Goal: Check status: Check status

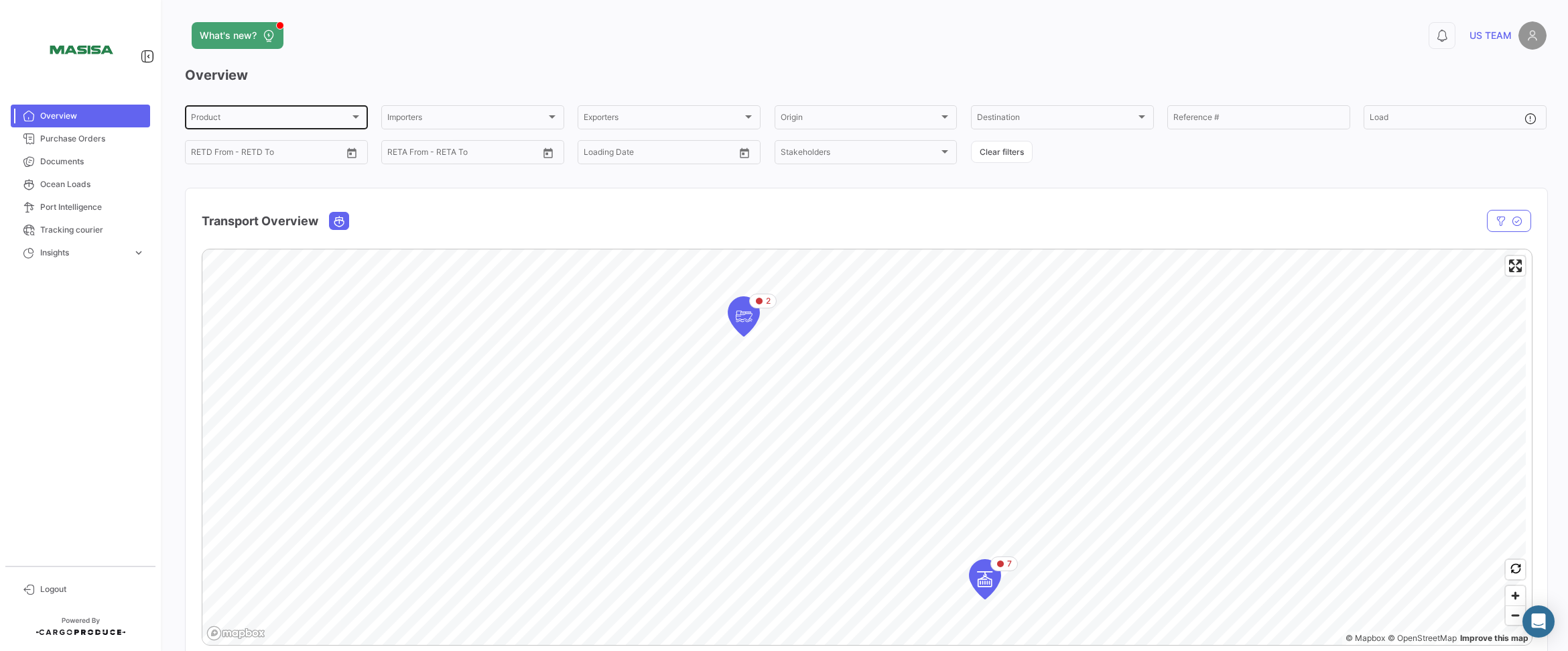
click at [338, 118] on div "Product" at bounding box center [270, 119] width 159 height 10
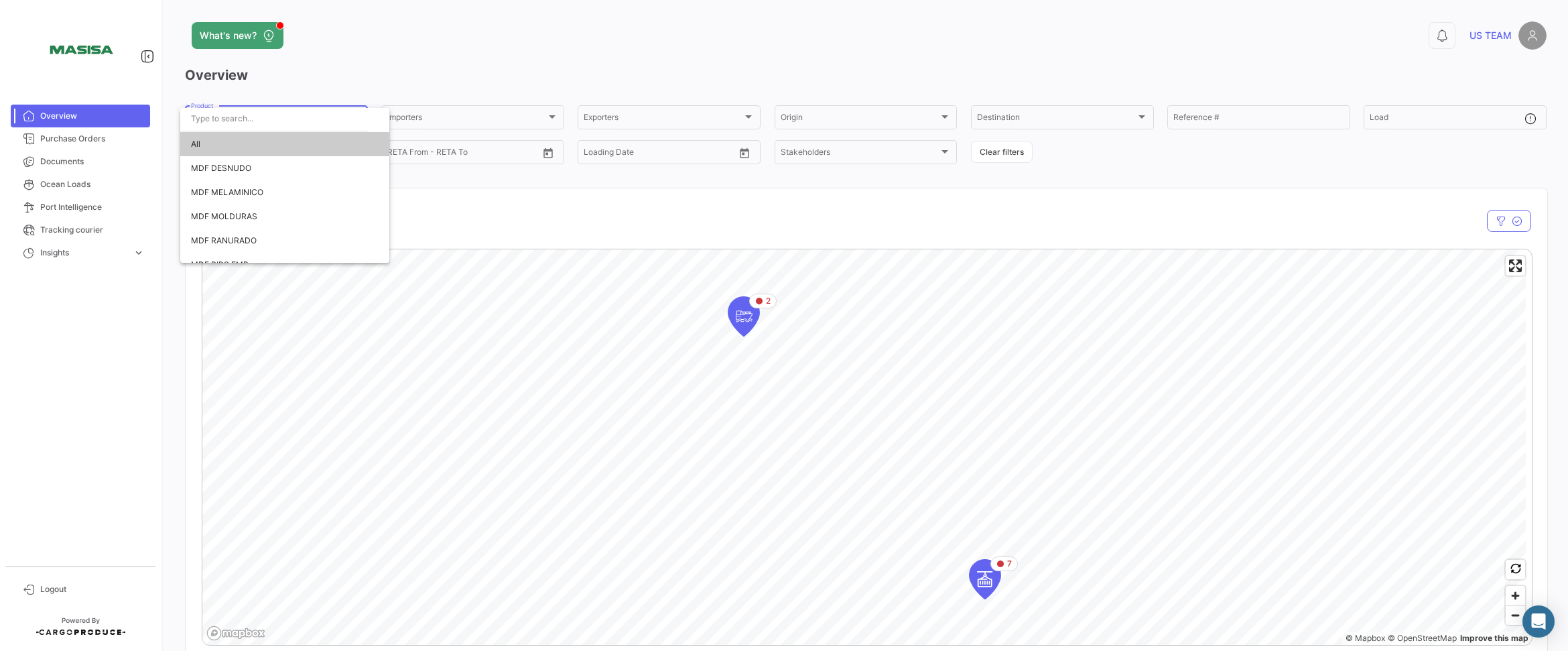
click at [367, 91] on div at bounding box center [784, 325] width 1568 height 651
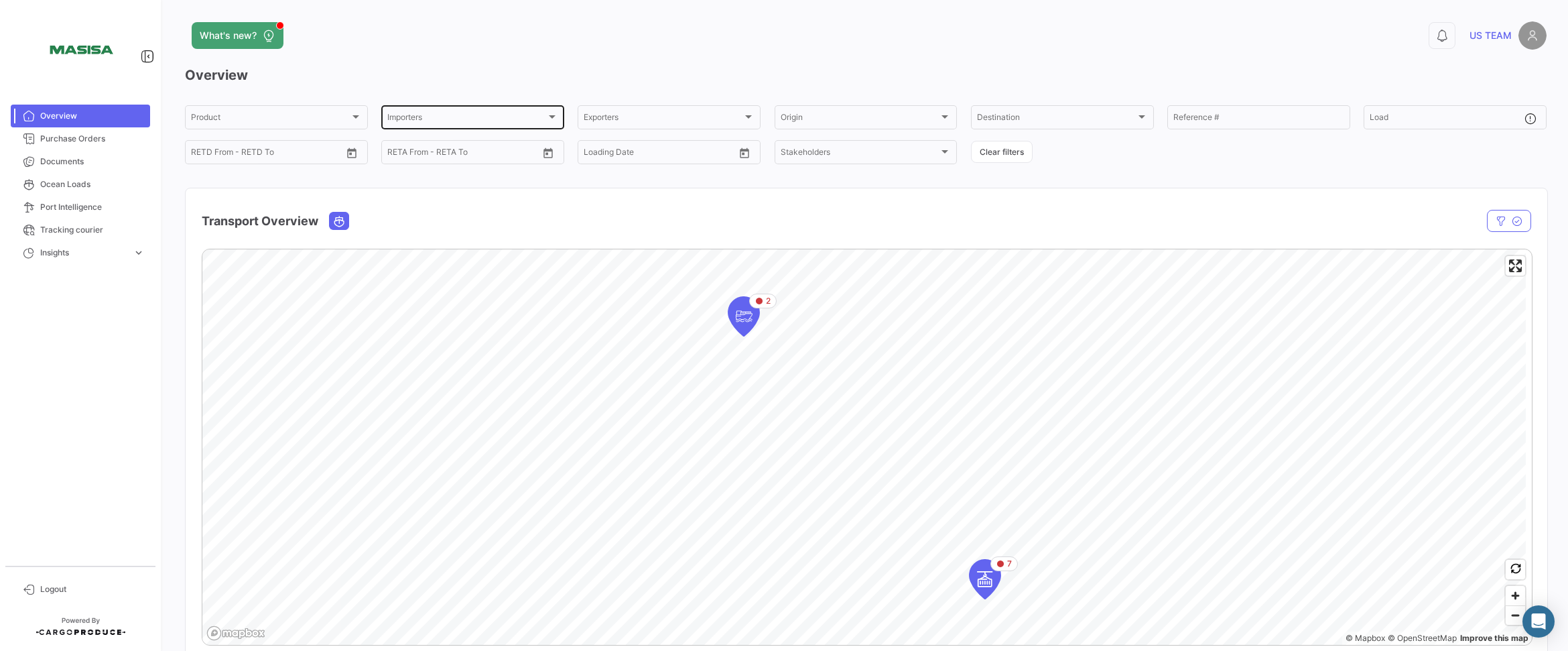
click at [448, 109] on div "Importers Importers" at bounding box center [473, 117] width 171 height 26
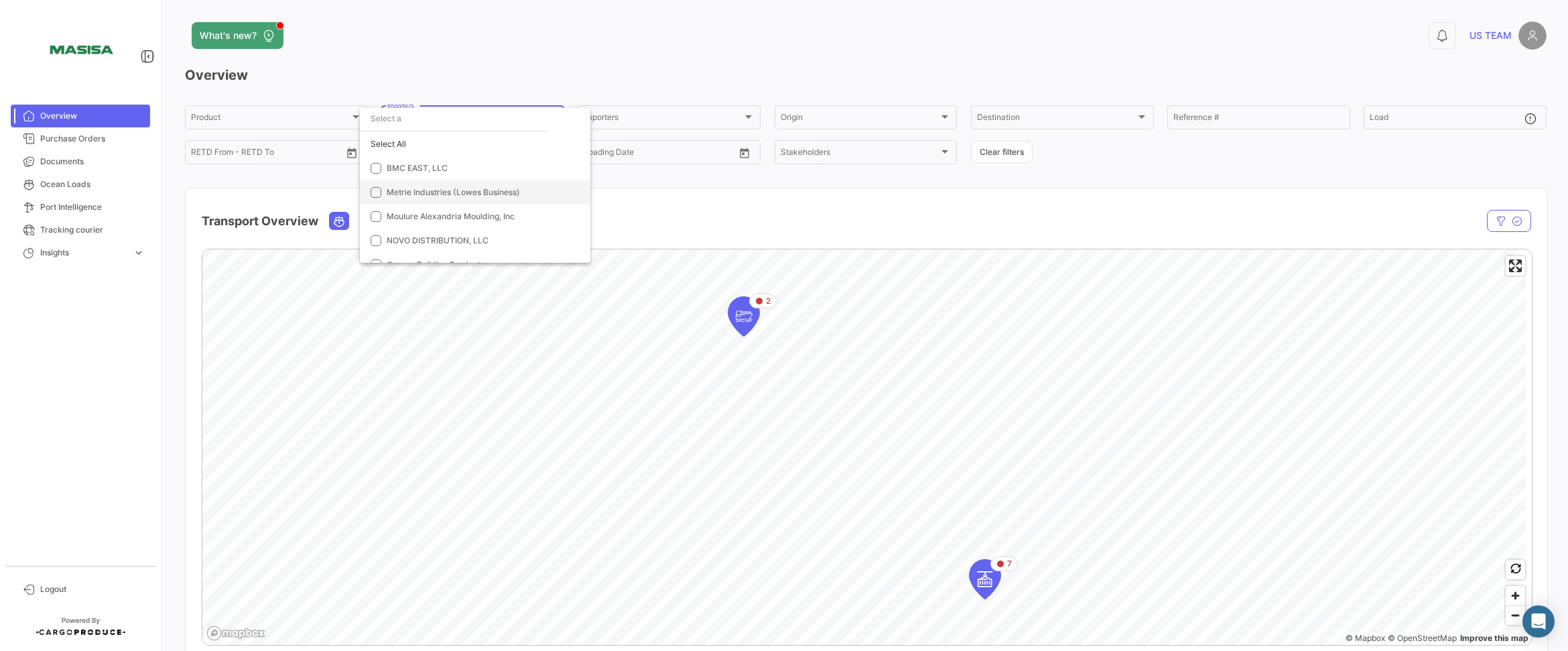
scroll to position [38, 0]
click at [486, 198] on span "NOVO DISTRIBUTION, LLC" at bounding box center [437, 202] width 102 height 10
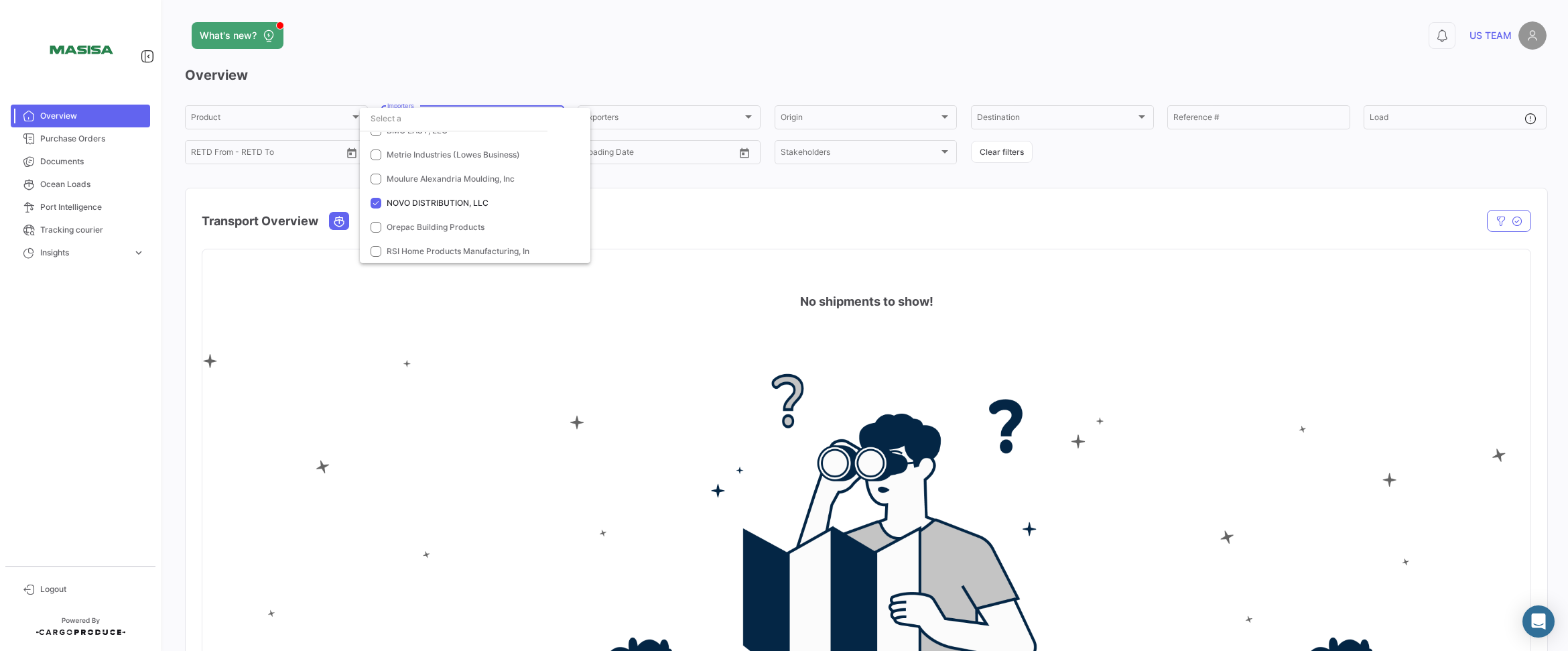
click at [622, 82] on div at bounding box center [784, 325] width 1568 height 651
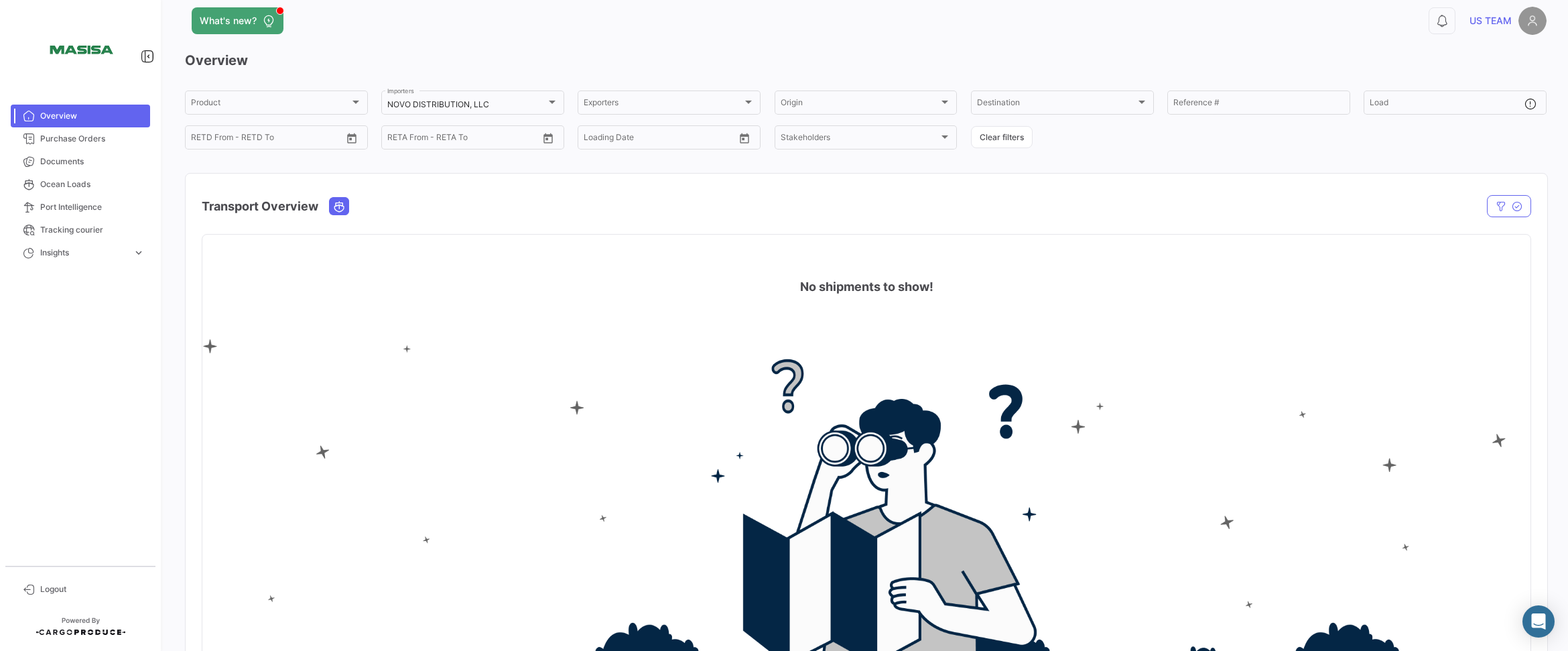
scroll to position [0, 0]
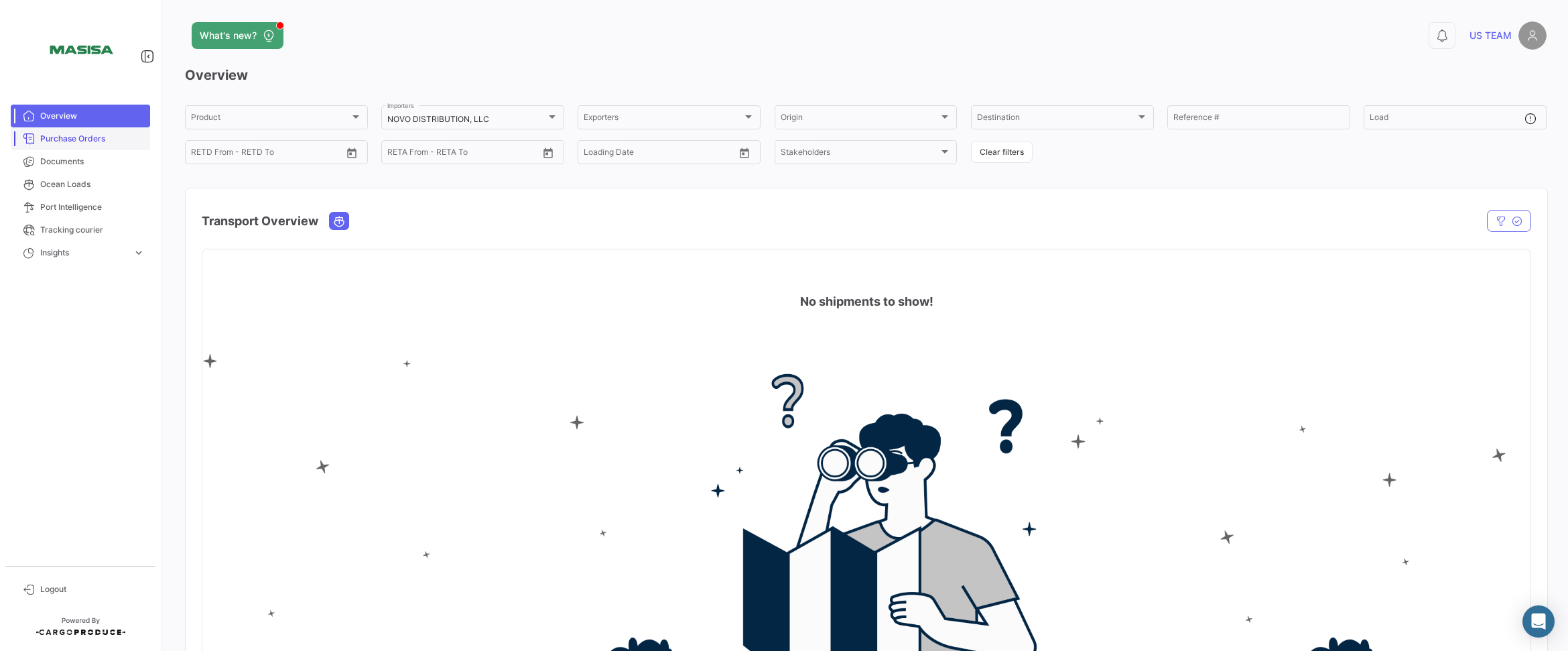
click at [86, 139] on span "Purchase Orders" at bounding box center [93, 139] width 104 height 12
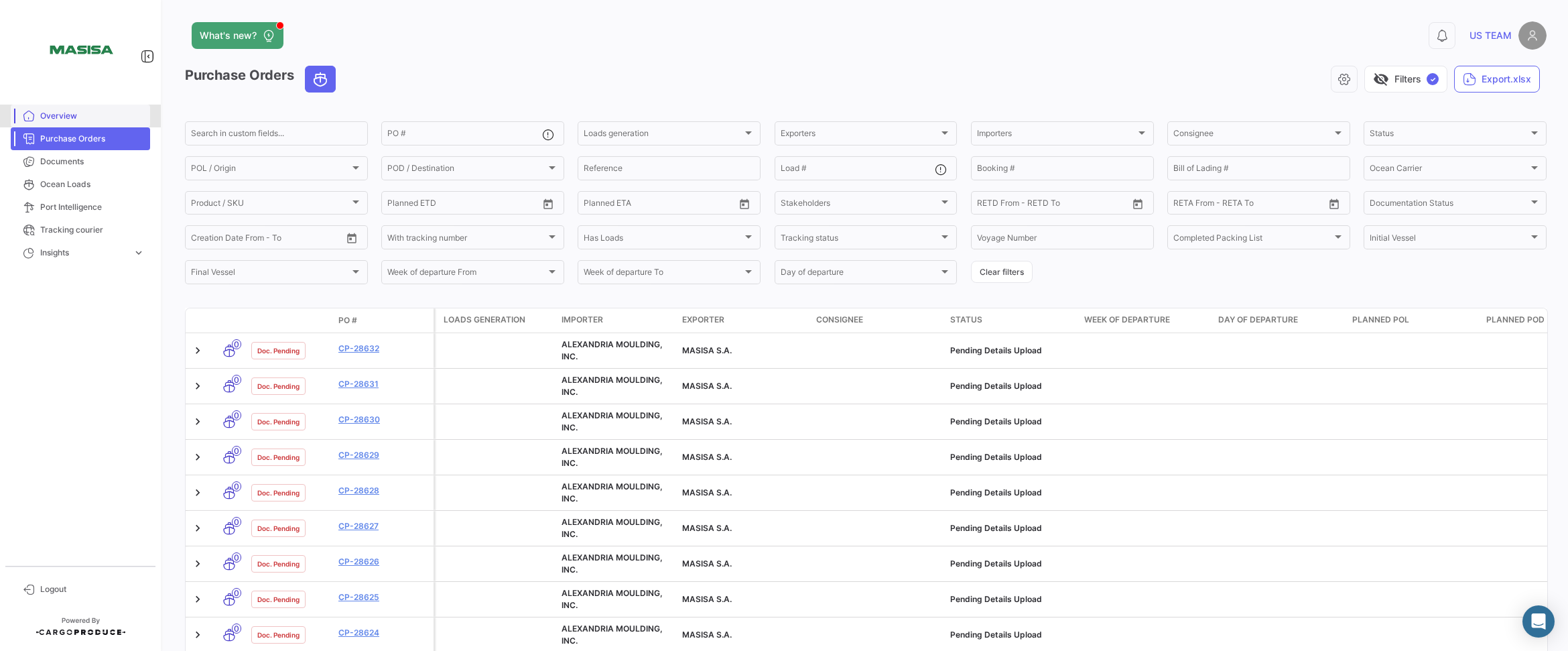
click at [57, 116] on span "Overview" at bounding box center [93, 116] width 104 height 12
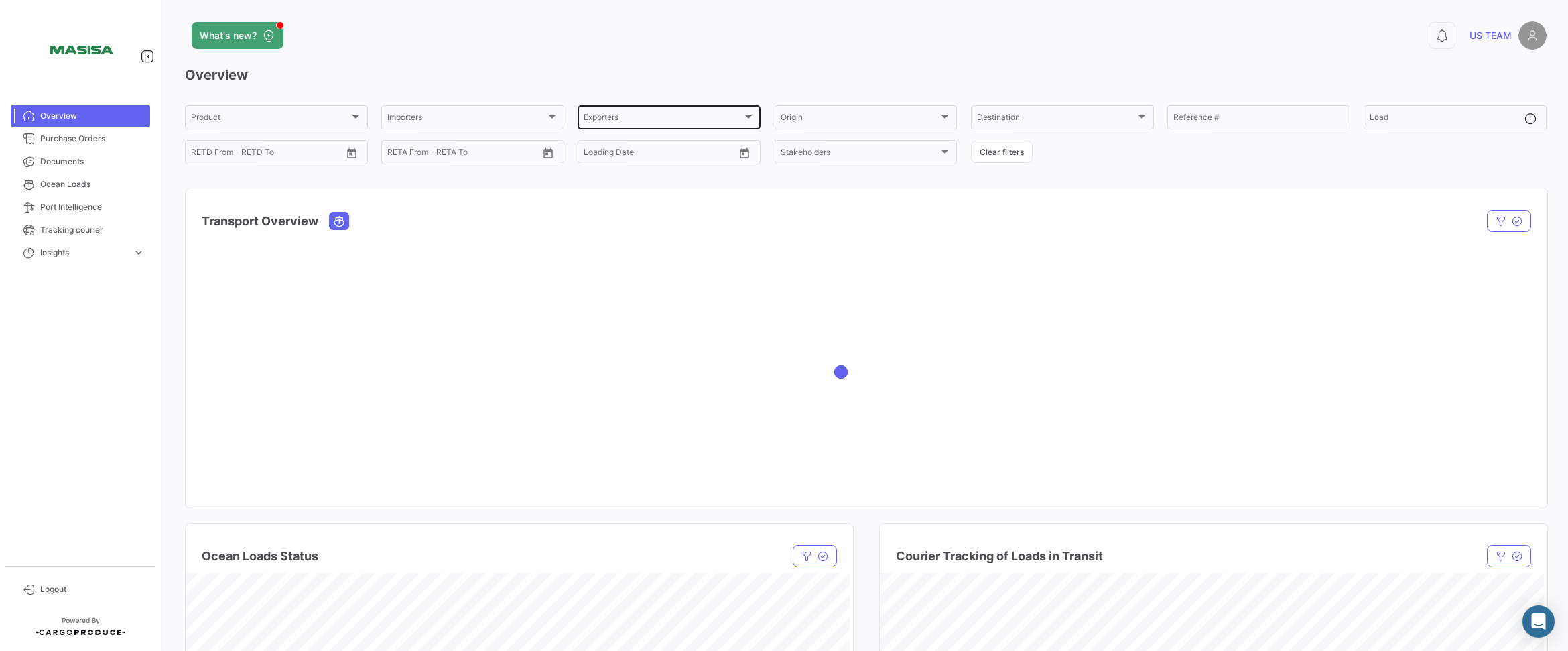
click at [677, 119] on div "Exporters" at bounding box center [663, 119] width 159 height 10
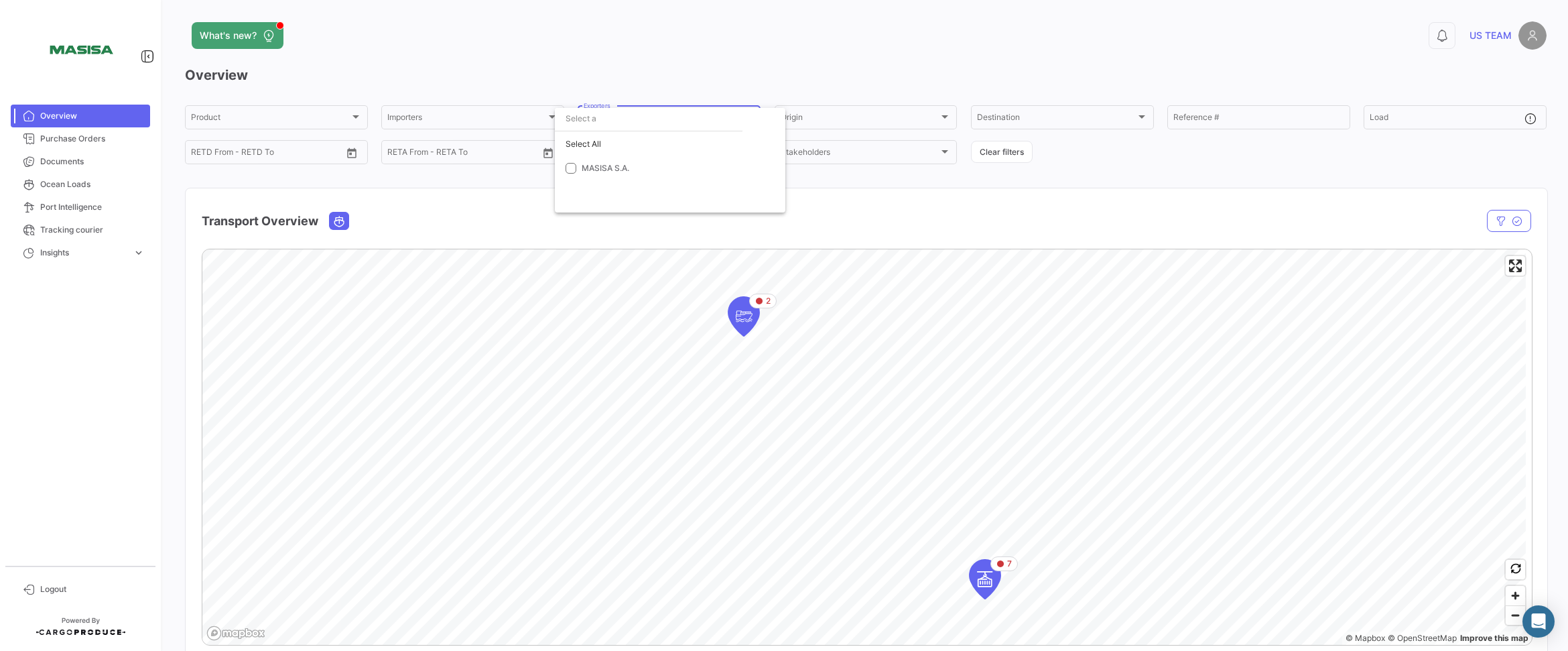
click at [516, 118] on div at bounding box center [784, 325] width 1568 height 651
click at [516, 118] on div "Importers" at bounding box center [467, 119] width 159 height 10
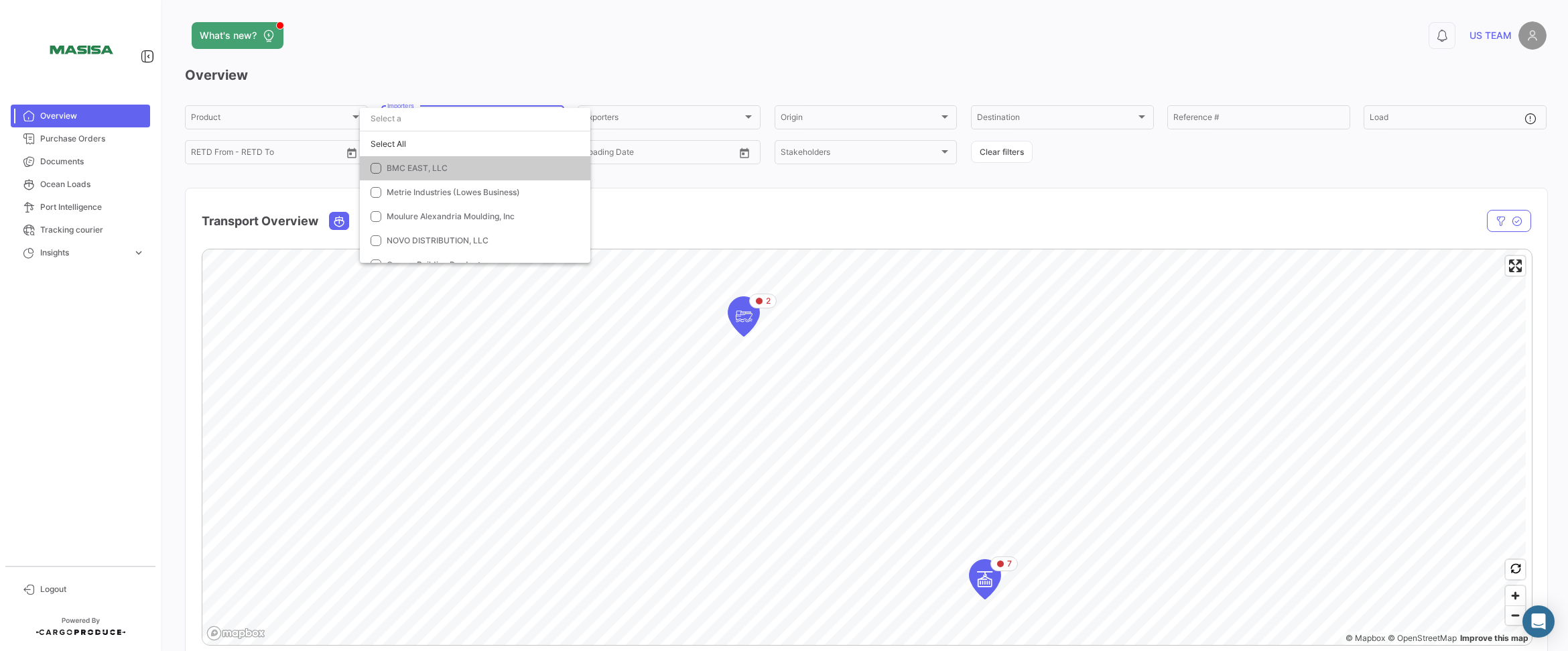
click at [67, 141] on div at bounding box center [784, 325] width 1568 height 651
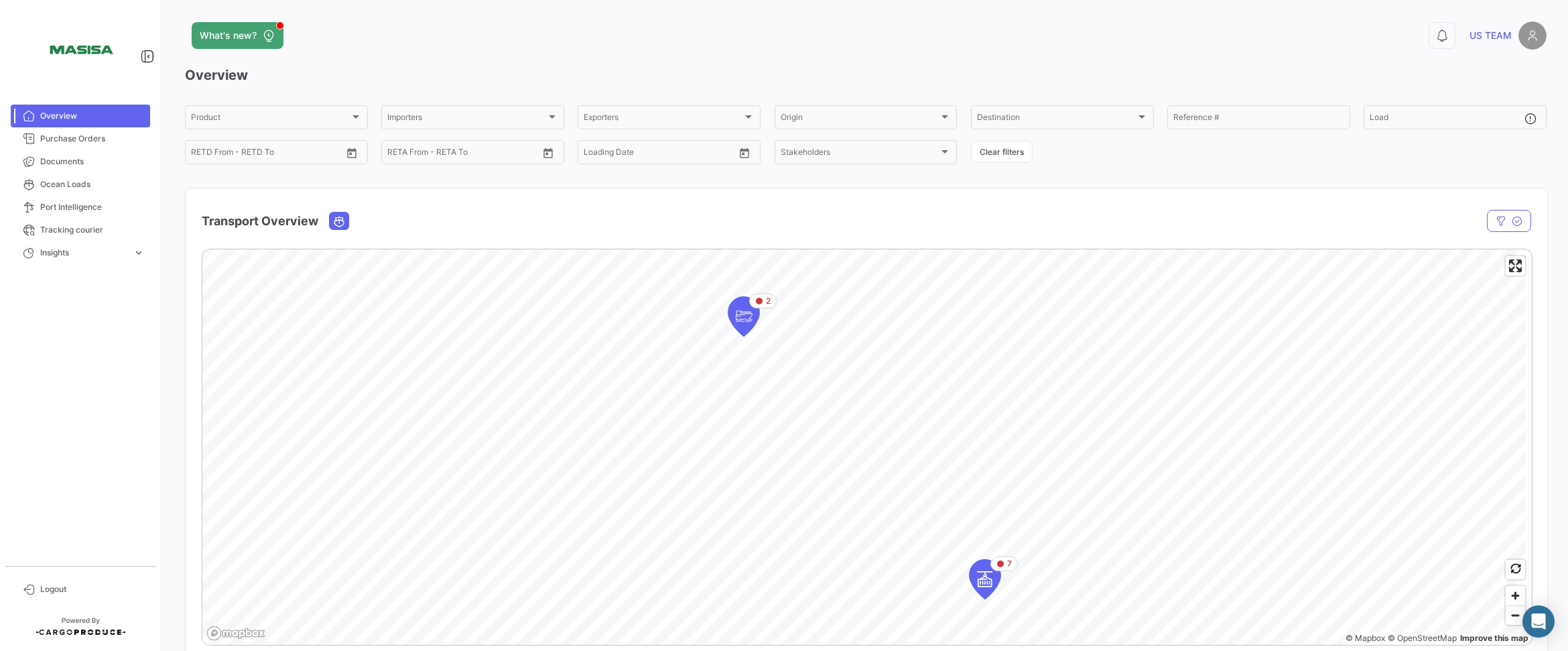
click at [67, 141] on span "Purchase Orders" at bounding box center [93, 139] width 104 height 12
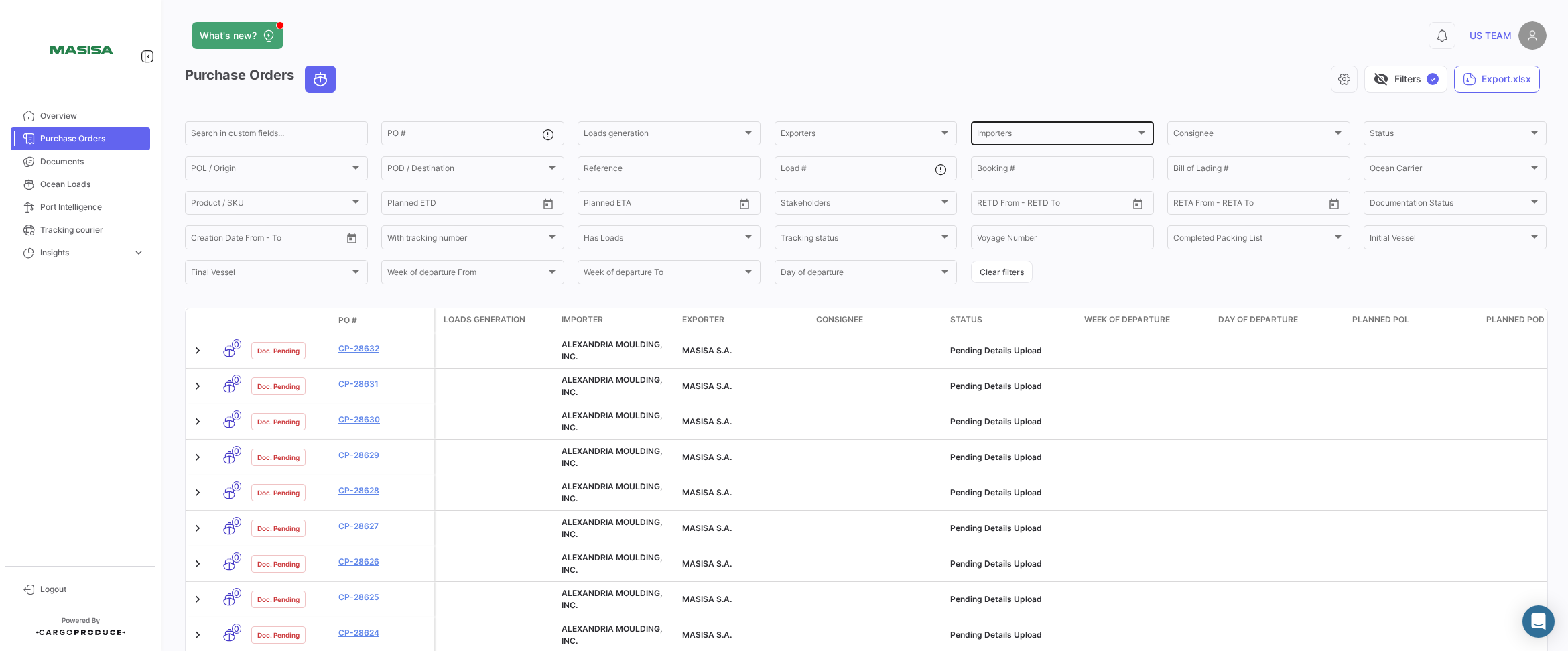
click at [1032, 138] on div "Importers" at bounding box center [1057, 135] width 159 height 10
click at [1039, 193] on span "NOVO DISTRIBUTION, LLC" at bounding box center [1023, 192] width 102 height 10
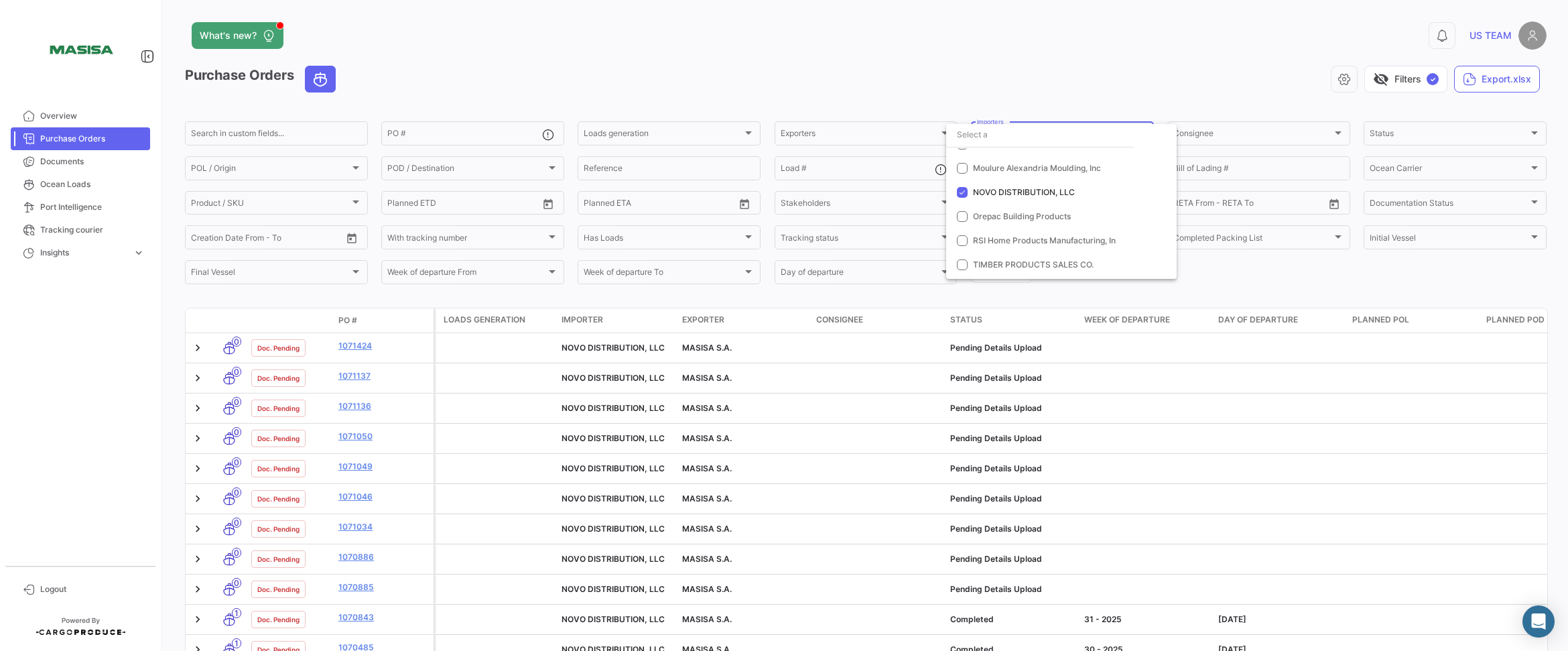
click at [946, 85] on div at bounding box center [784, 325] width 1568 height 651
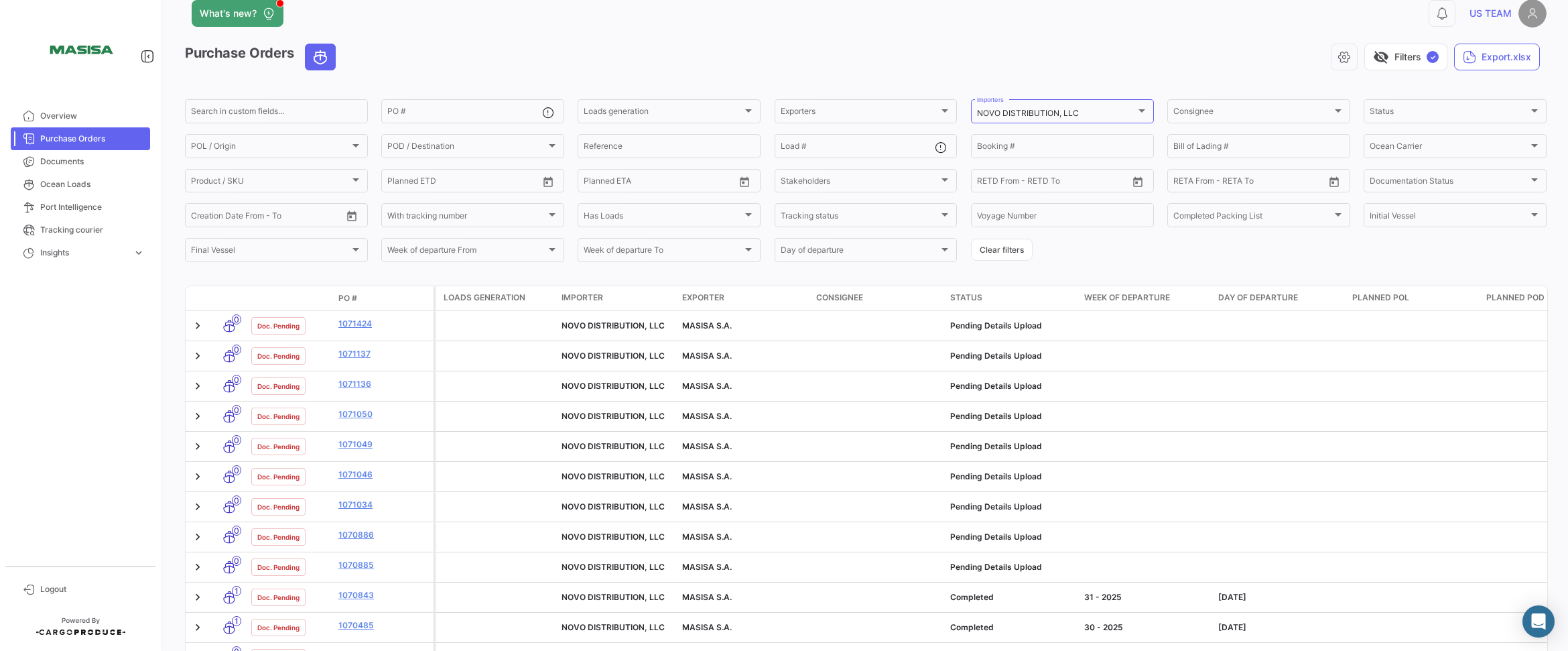
scroll to position [0, 0]
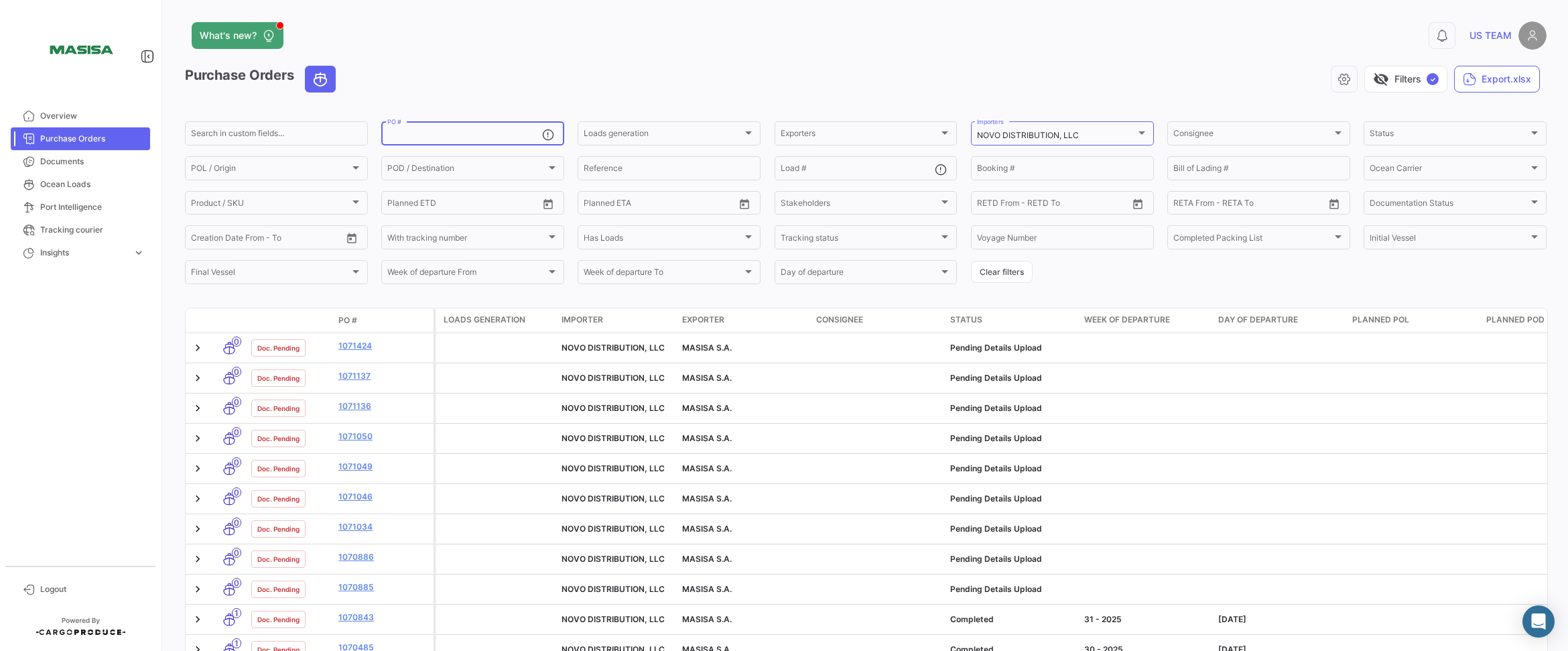
click at [427, 135] on input "PO #" at bounding box center [464, 135] width 155 height 10
paste input "1056720"
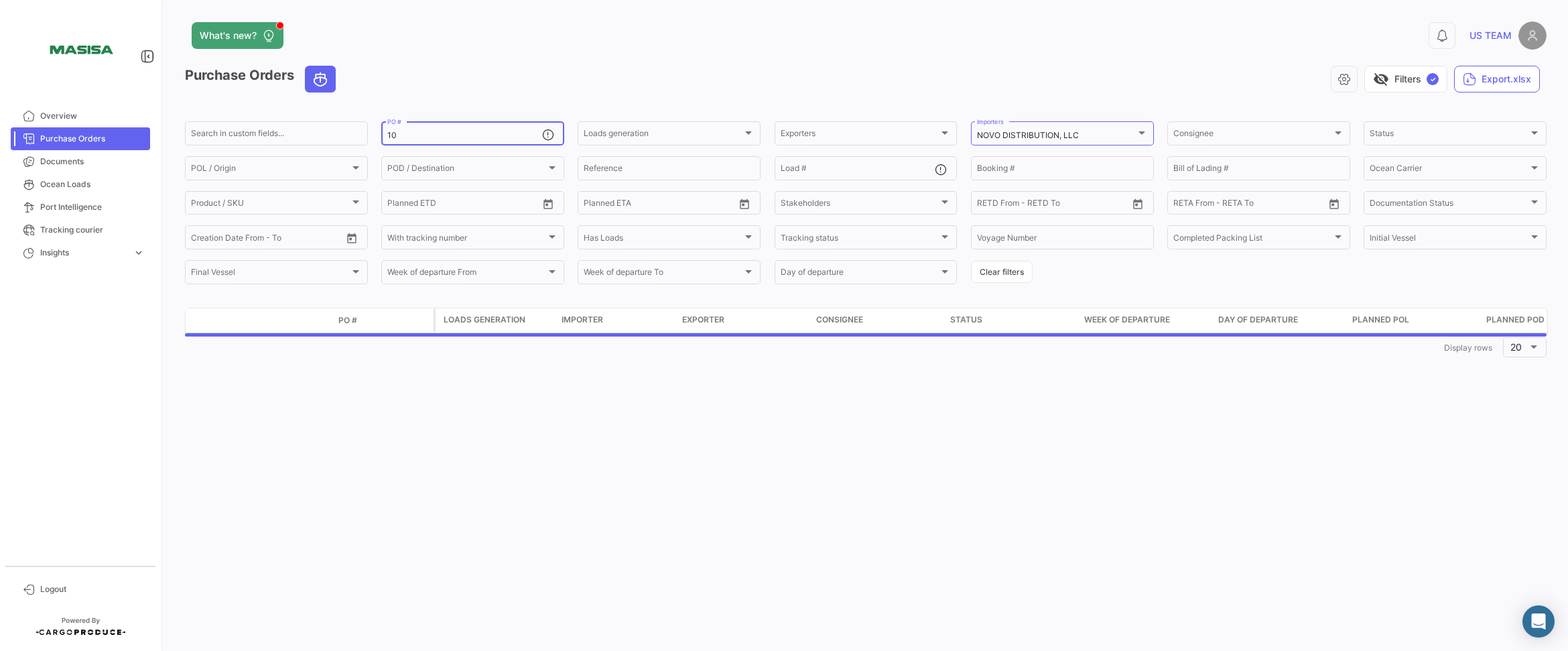
type input "1"
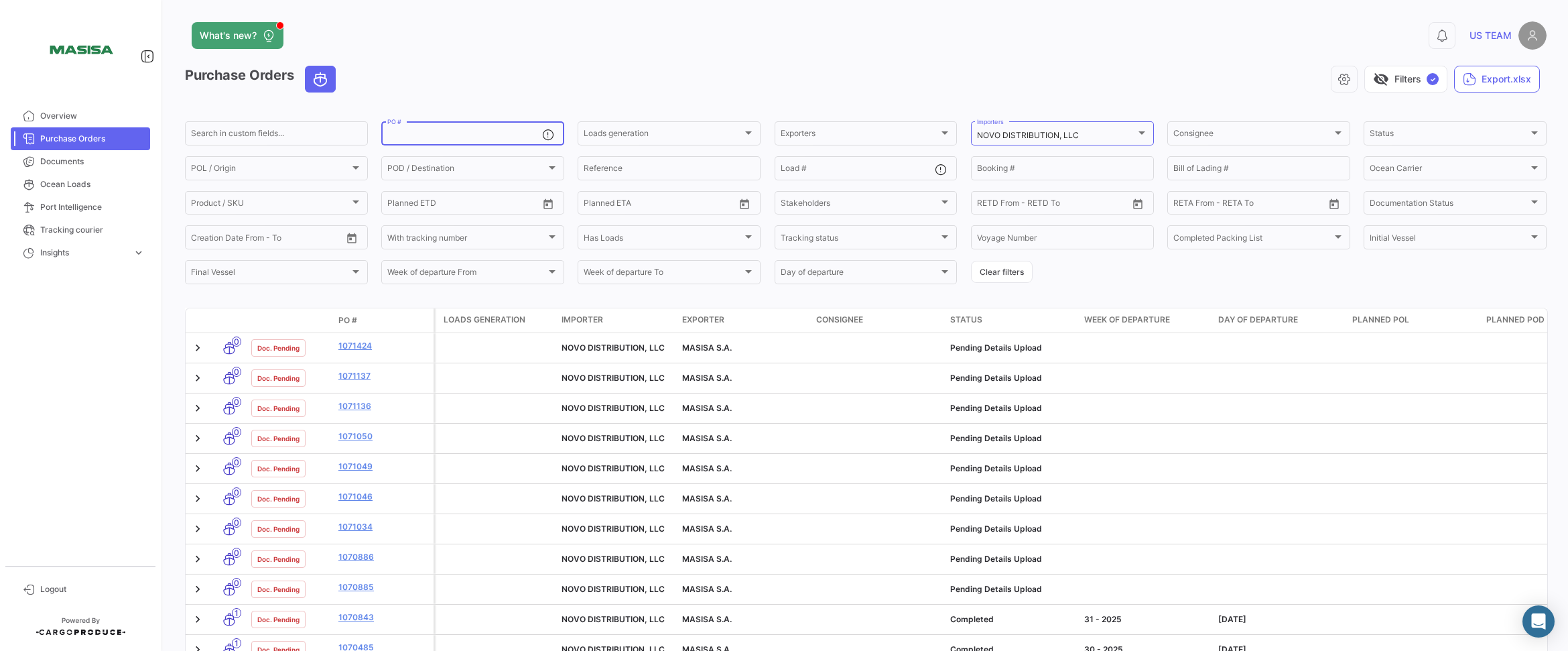
click at [350, 324] on span "PO #" at bounding box center [347, 321] width 19 height 12
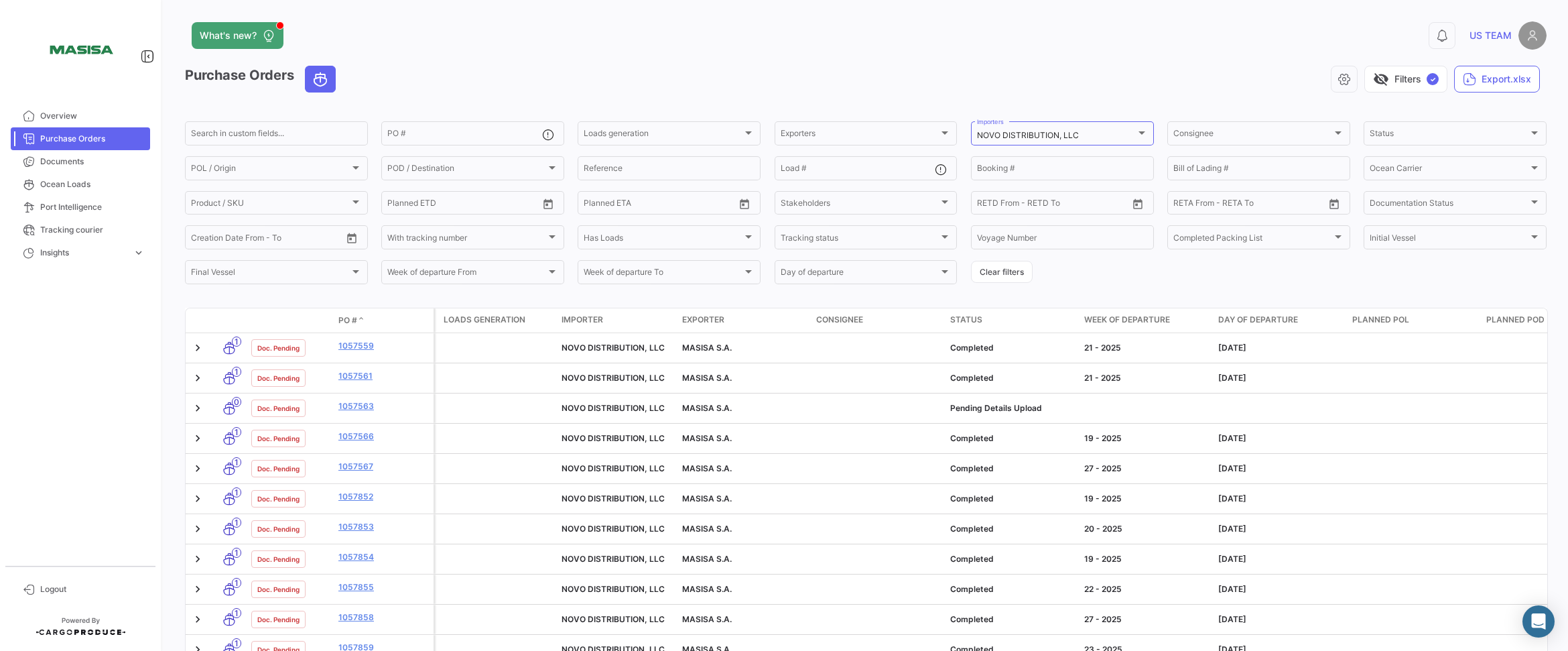
click at [1114, 324] on span "Week of departure" at bounding box center [1127, 320] width 86 height 12
click at [1108, 320] on span "Week of departure" at bounding box center [1127, 320] width 86 height 12
click at [347, 322] on span "PO #" at bounding box center [347, 321] width 19 height 12
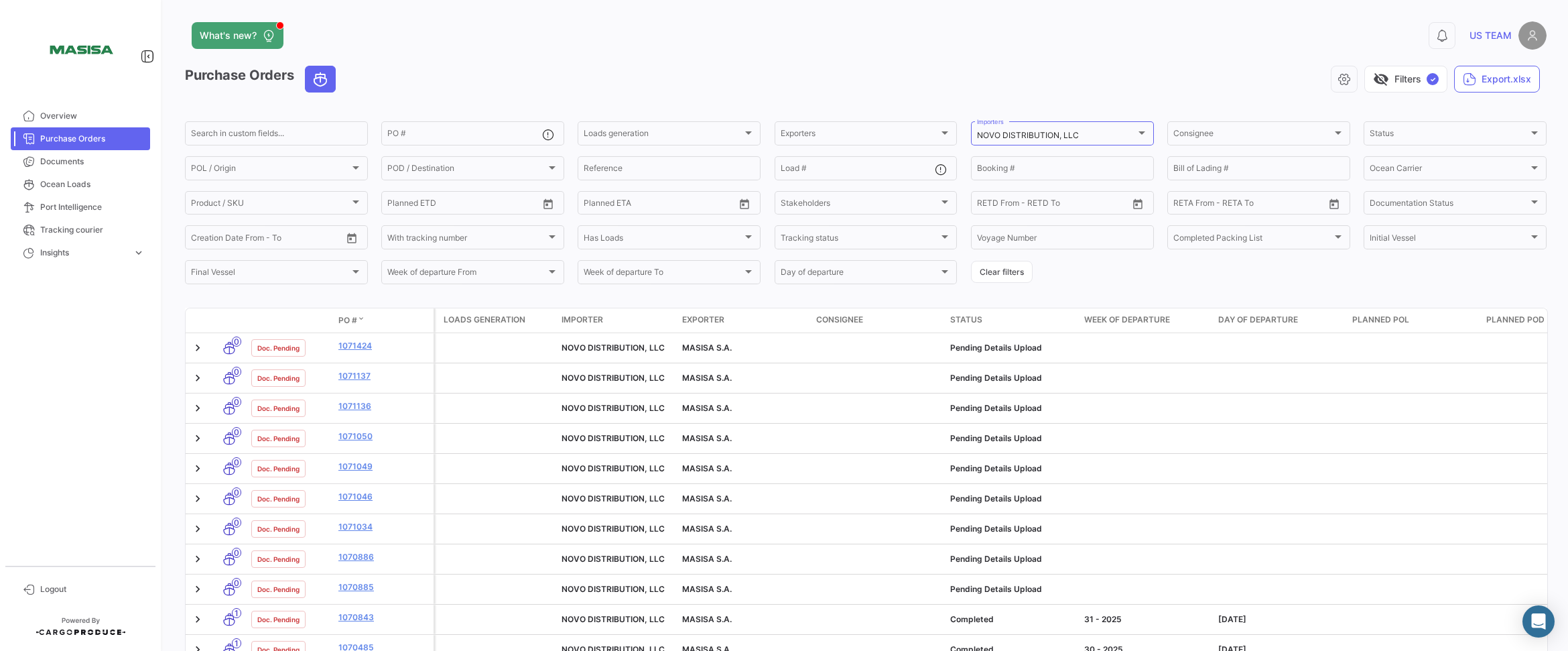
click at [347, 322] on span "PO #" at bounding box center [347, 321] width 19 height 12
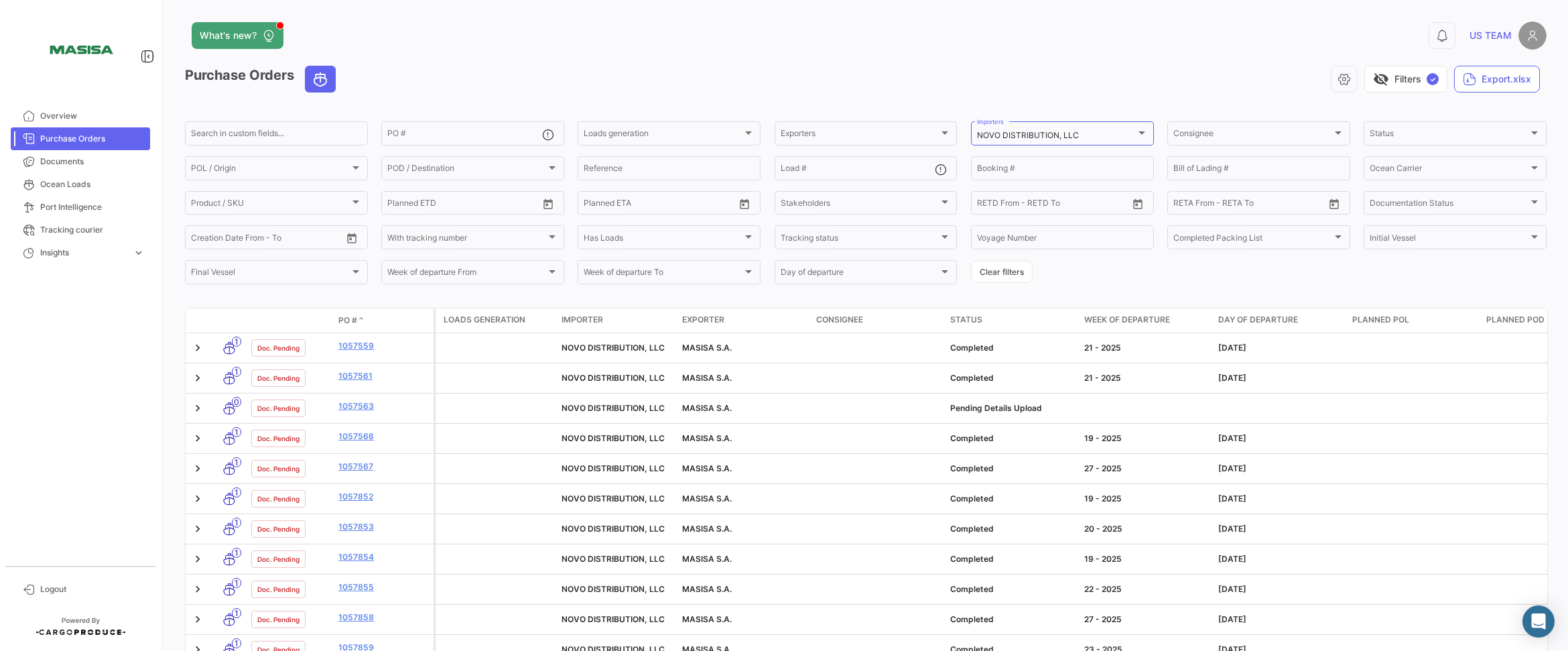
click at [357, 320] on span "PO #" at bounding box center [347, 321] width 19 height 12
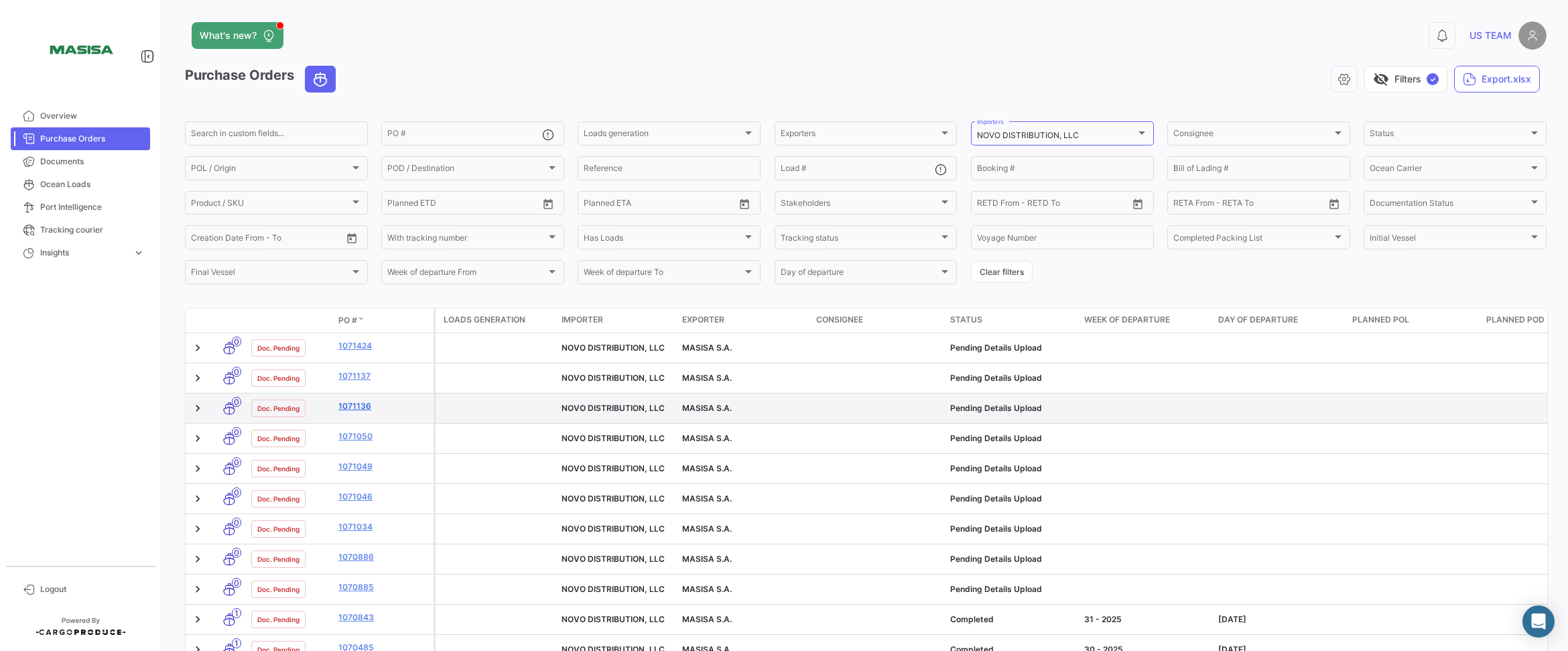
click at [355, 406] on link "1071136" at bounding box center [383, 406] width 90 height 12
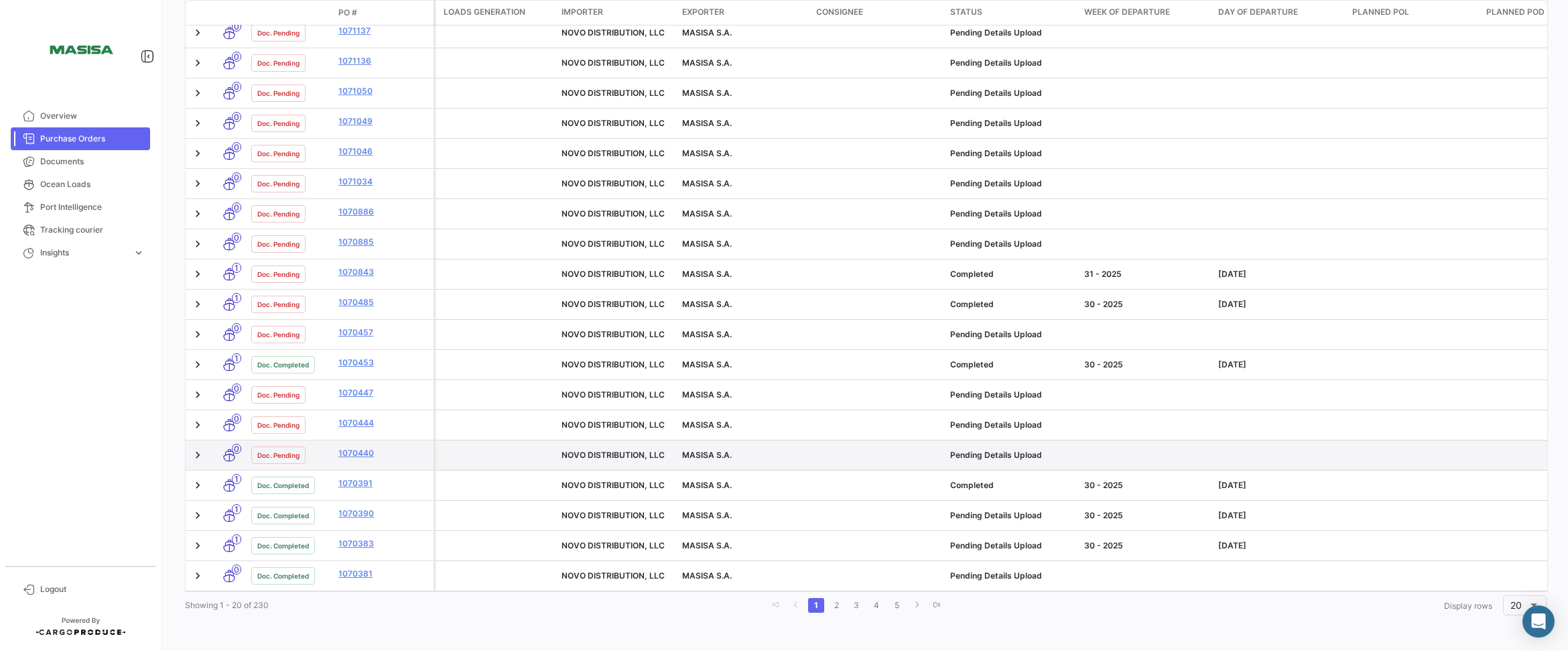
scroll to position [353, 0]
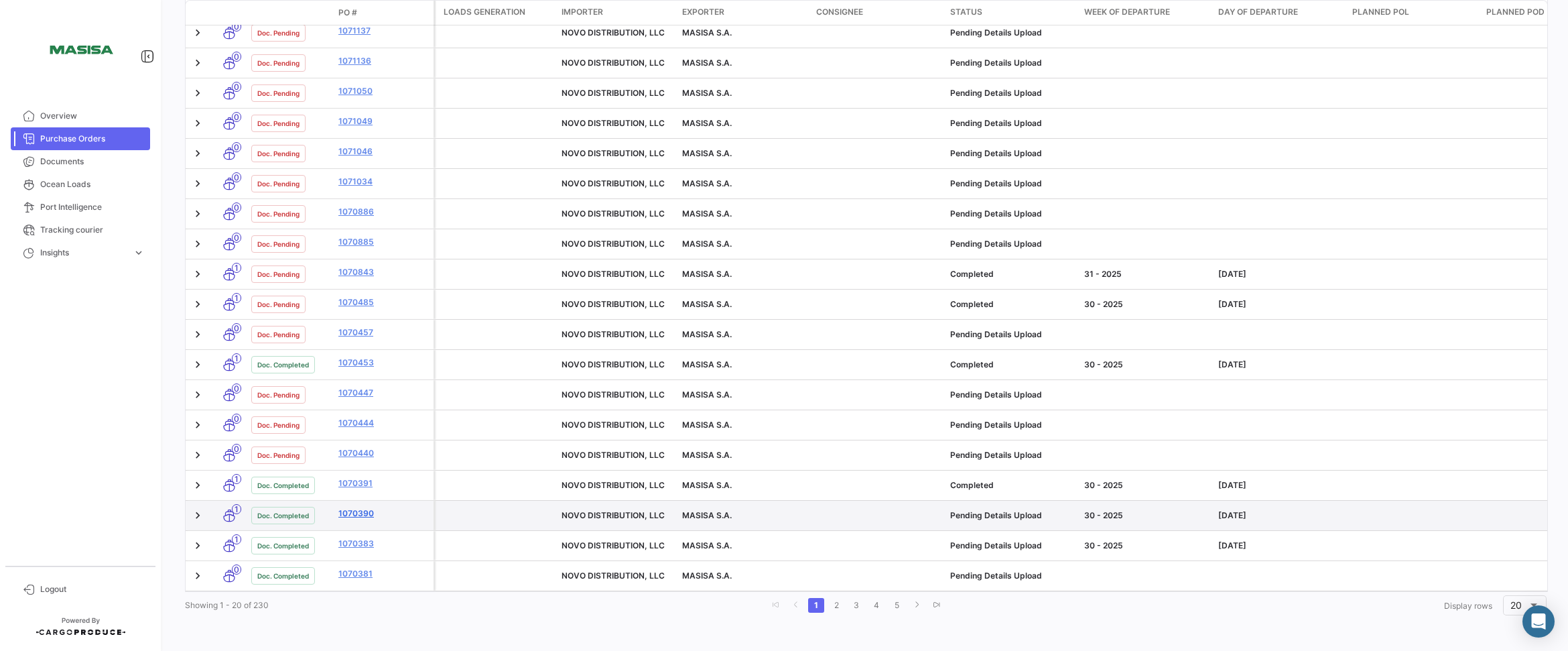
click at [351, 508] on link "1070390" at bounding box center [383, 514] width 90 height 12
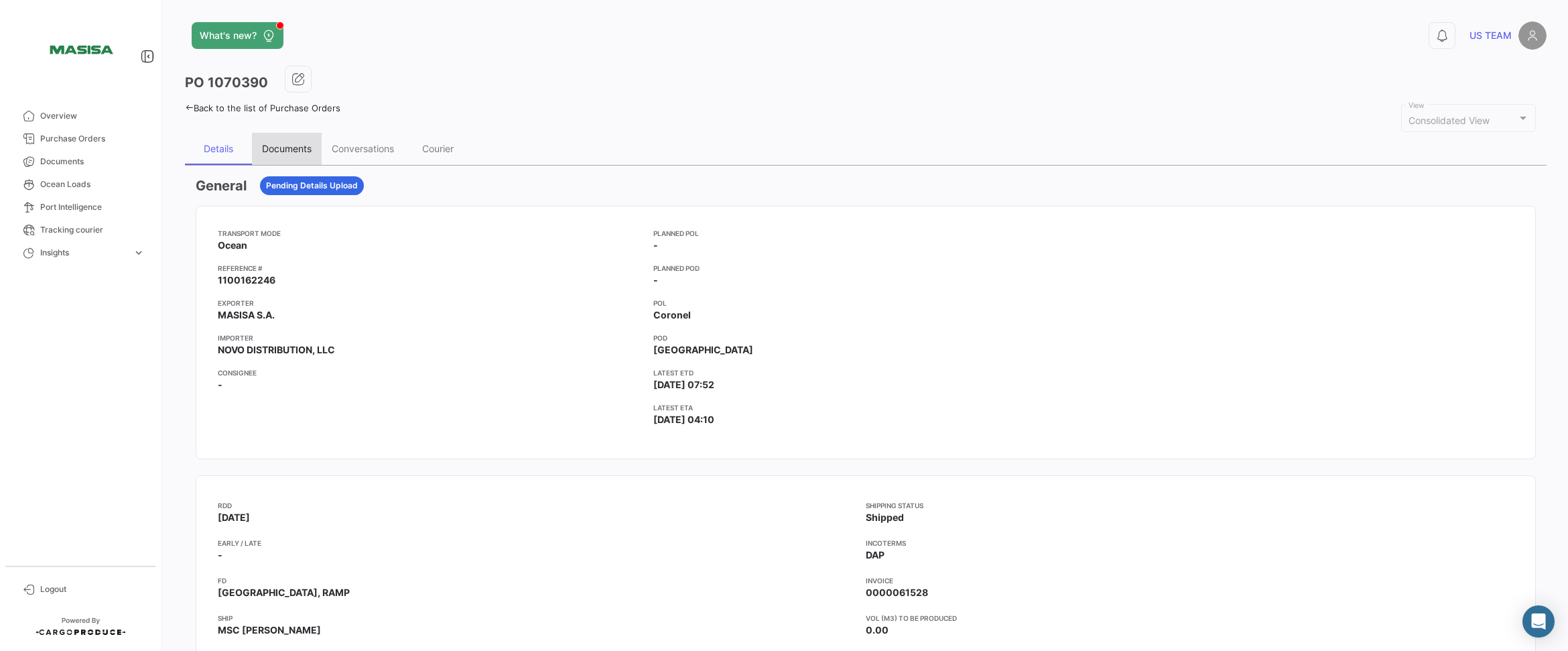
click at [285, 148] on div "Documents" at bounding box center [287, 148] width 49 height 11
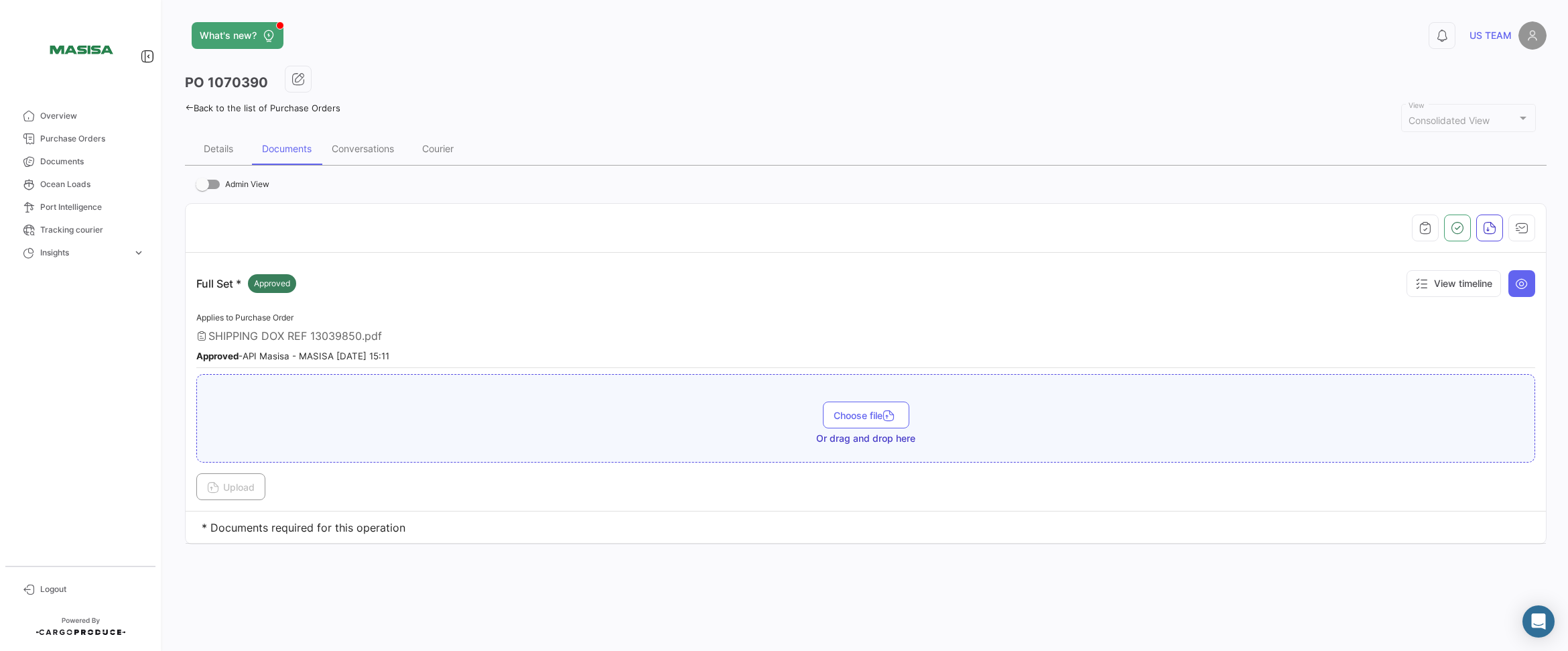
click at [237, 331] on span "SHIPPING DOX REF 13039850.pdf" at bounding box center [295, 336] width 174 height 13
click at [372, 333] on span "SHIPPING DOX REF 13039850.pdf" at bounding box center [295, 336] width 174 height 13
click at [210, 185] on span at bounding box center [207, 184] width 24 height 10
click at [202, 189] on input "Admin View" at bounding box center [201, 189] width 1 height 1
checkbox input "true"
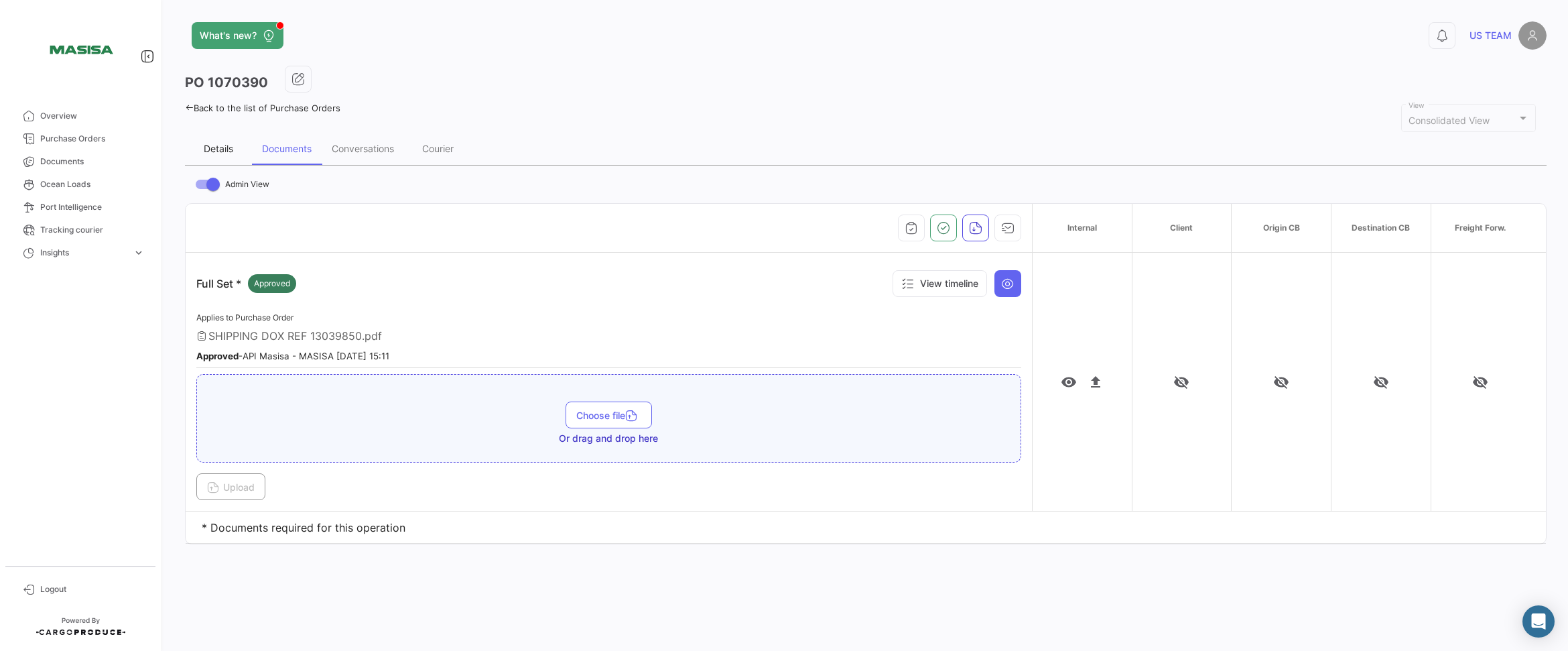
click at [227, 155] on div "Details" at bounding box center [219, 148] width 67 height 32
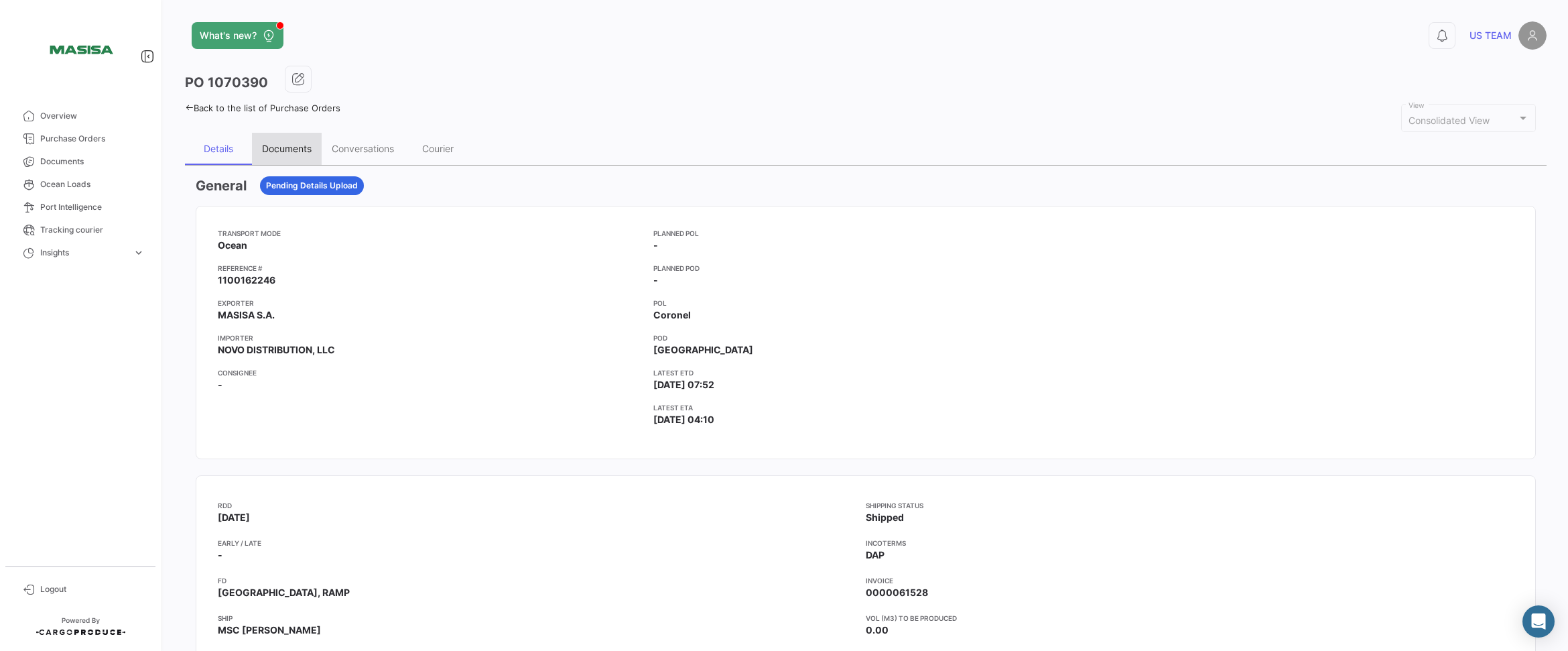
click at [308, 146] on div "Documents" at bounding box center [287, 148] width 49 height 11
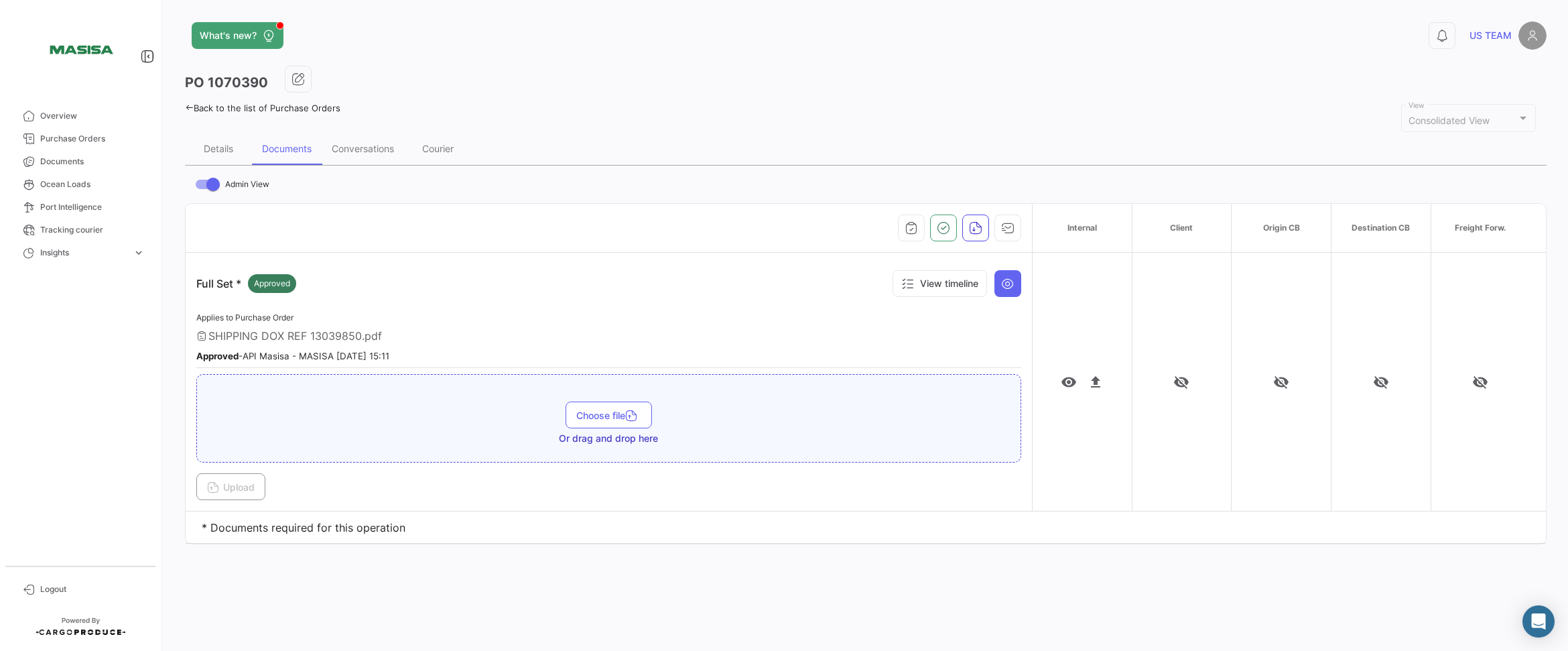
click at [210, 180] on span at bounding box center [213, 184] width 13 height 13
click at [202, 189] on input "Admin View" at bounding box center [201, 189] width 1 height 1
checkbox input "false"
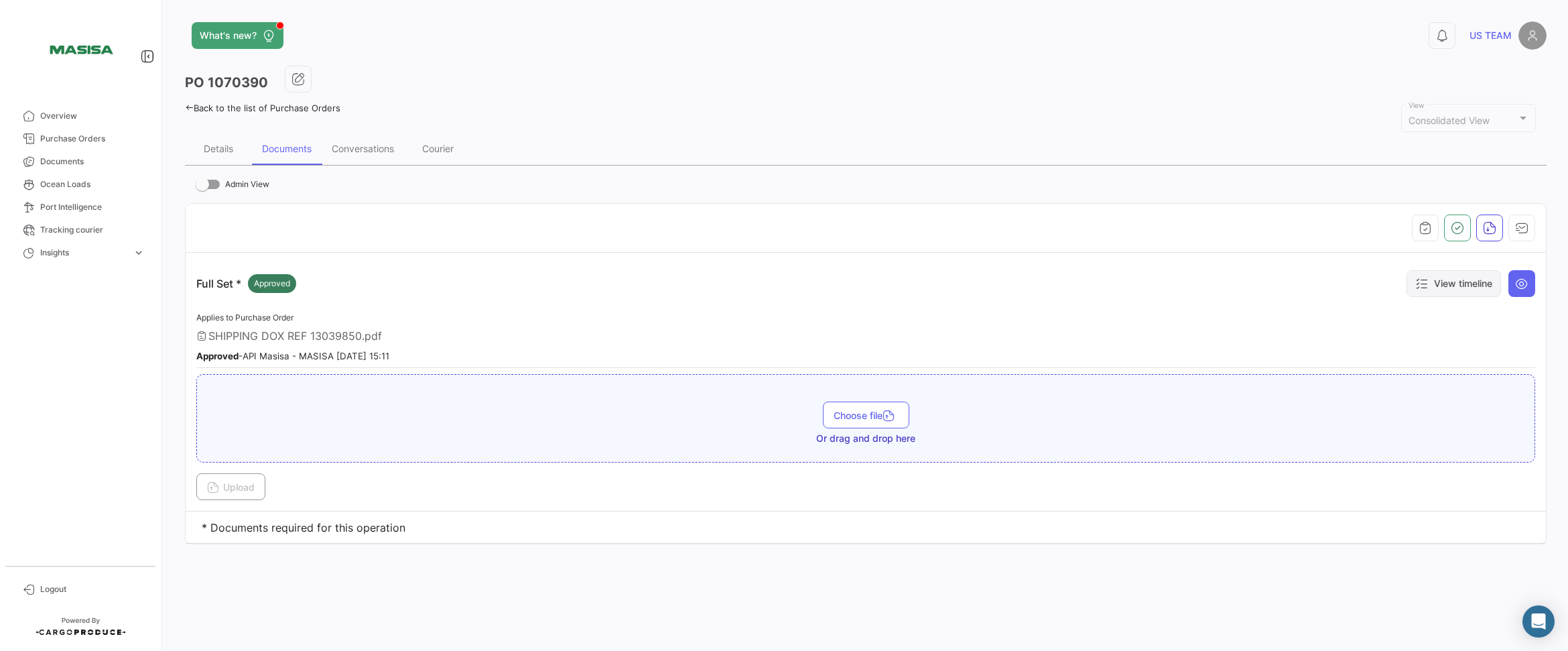
click at [1456, 277] on button "View timeline" at bounding box center [1453, 284] width 94 height 26
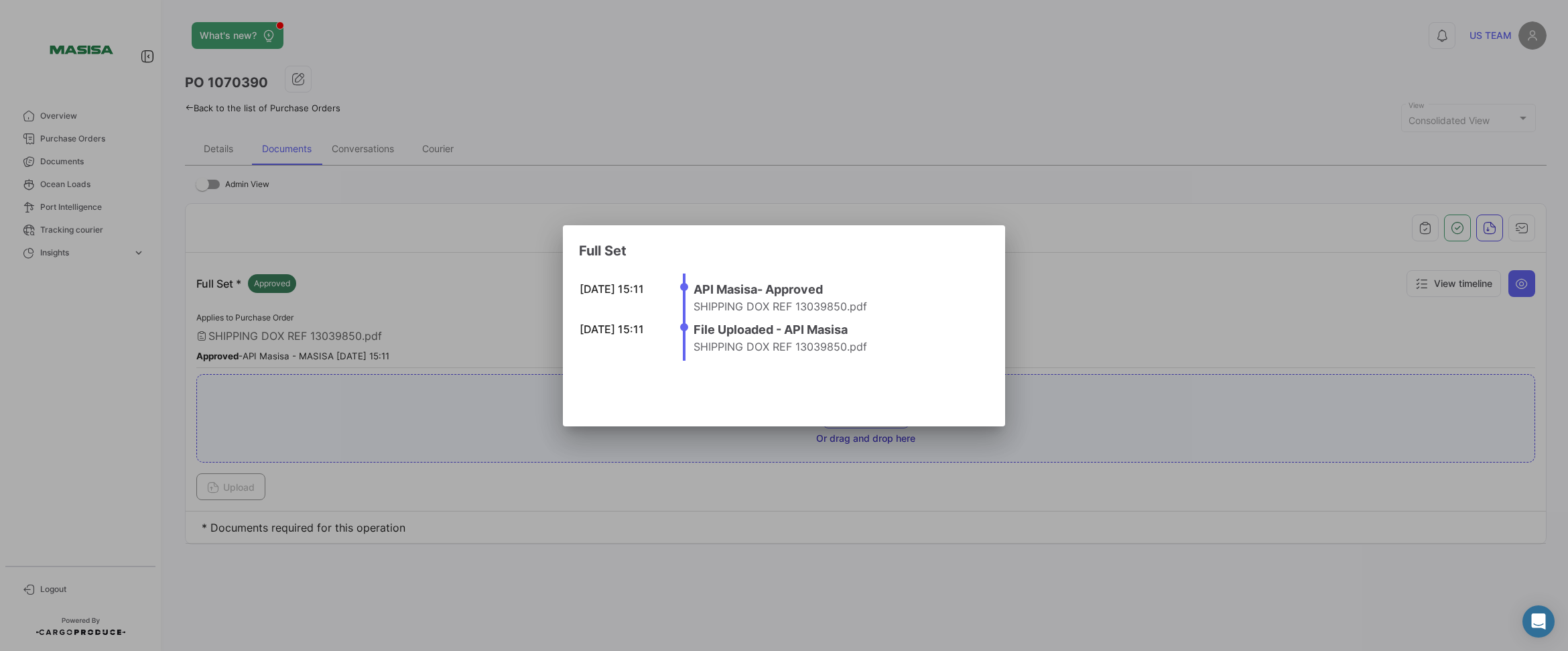
click at [1166, 275] on div at bounding box center [784, 325] width 1568 height 651
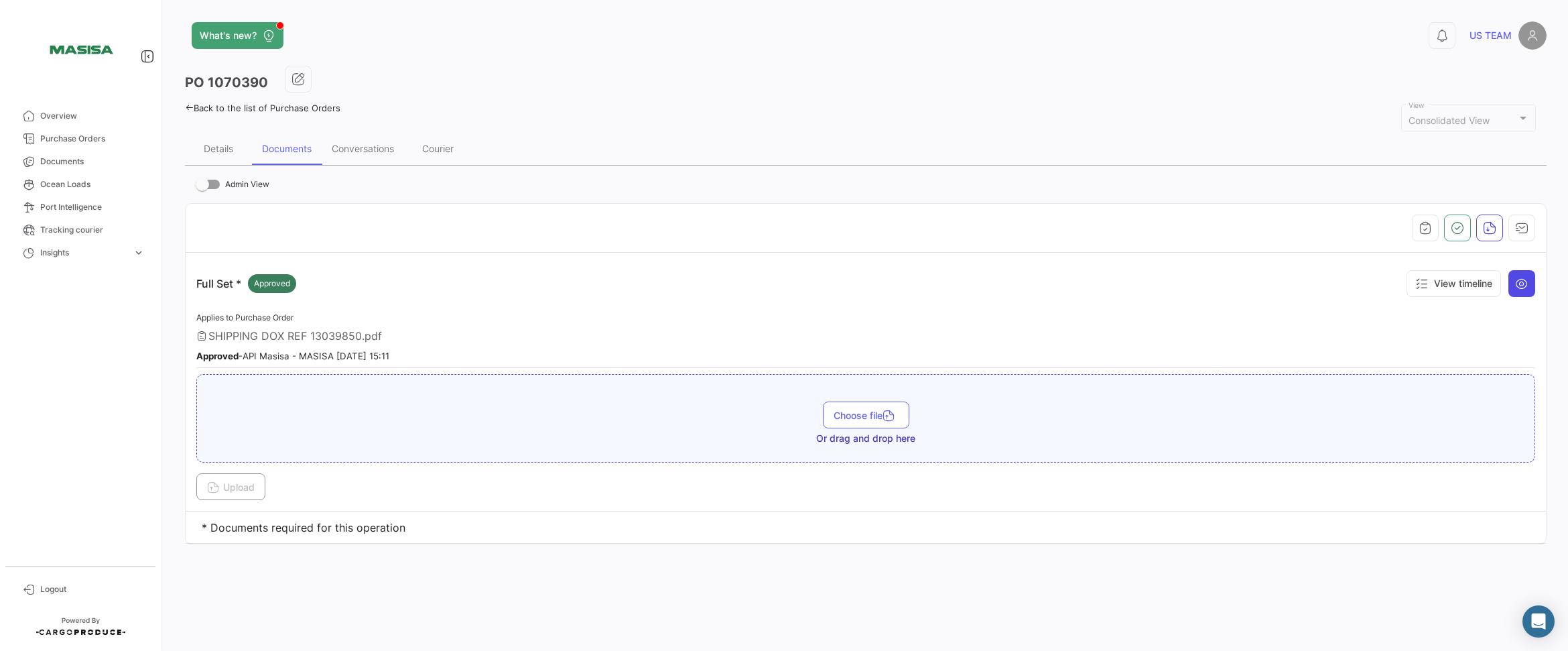
click at [1514, 286] on button at bounding box center [1522, 284] width 26 height 26
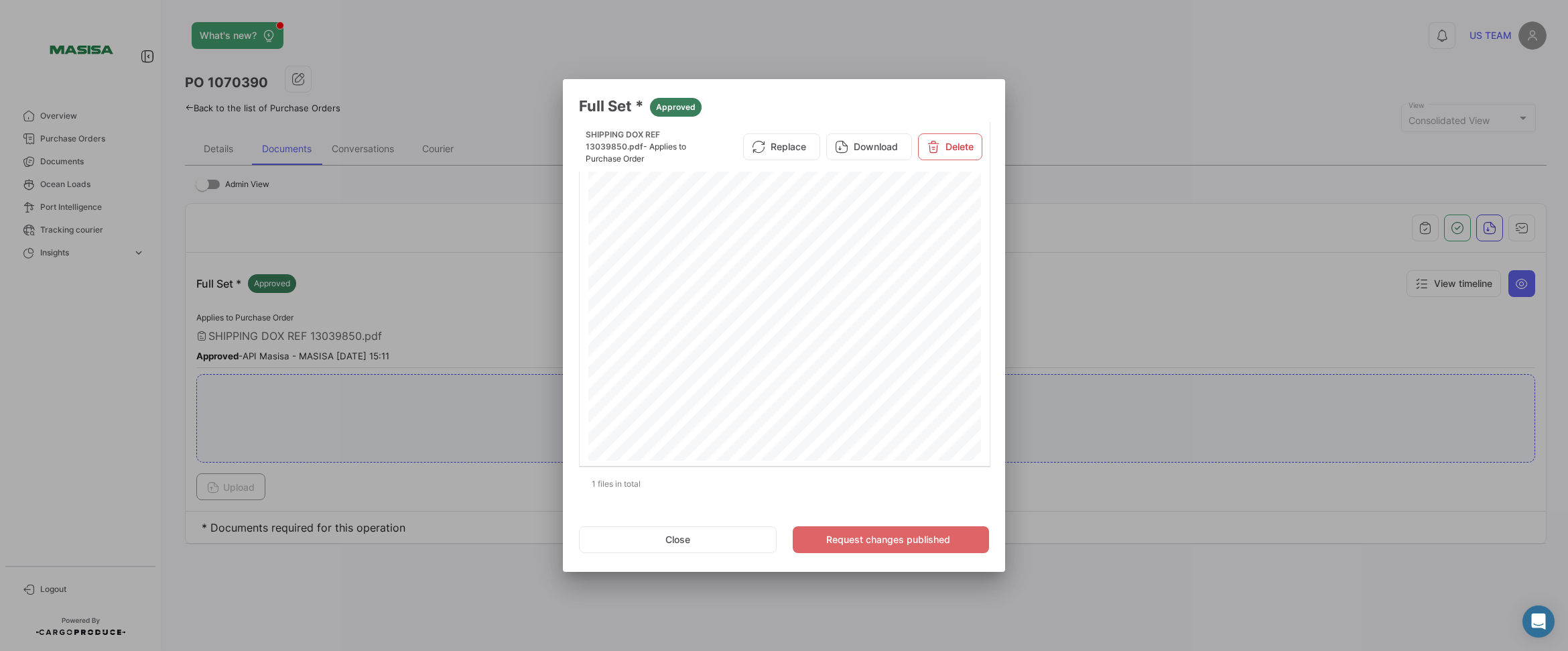
click at [500, 252] on div at bounding box center [784, 325] width 1568 height 651
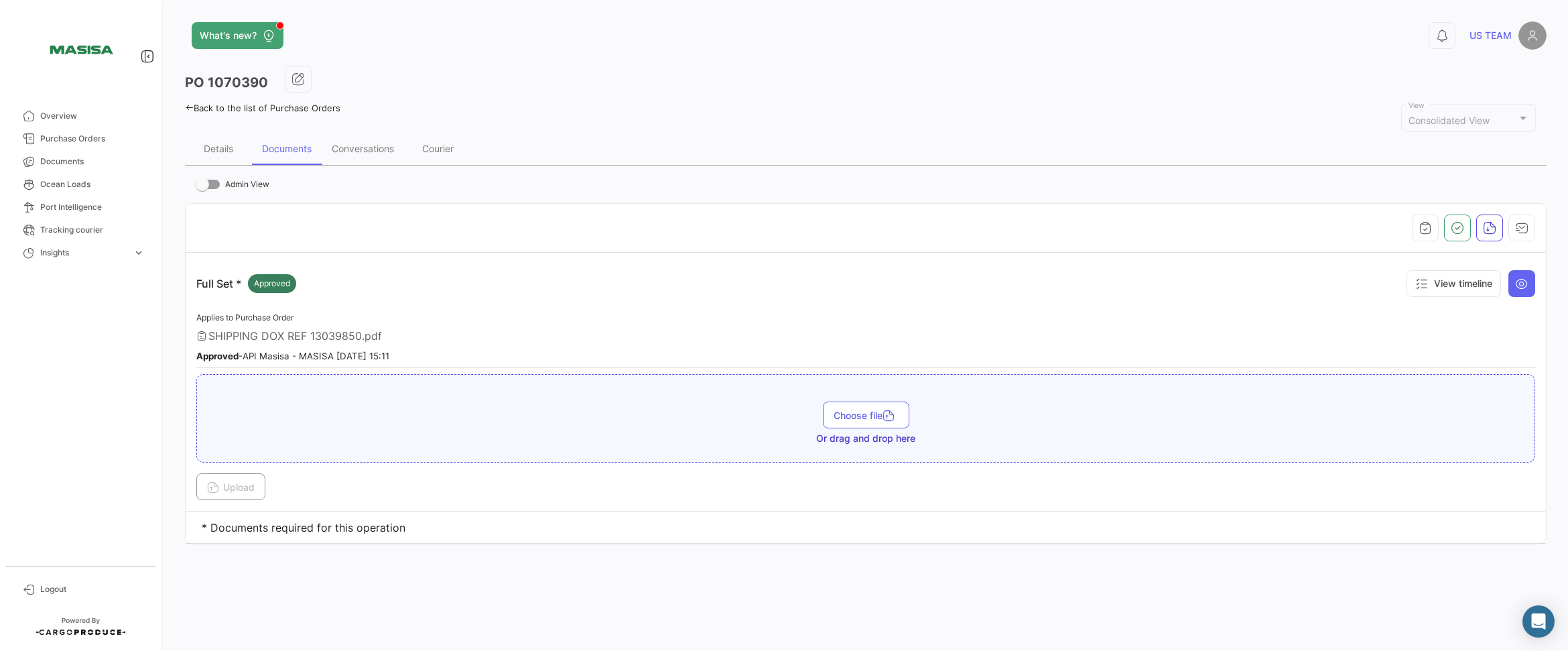
click at [191, 107] on icon at bounding box center [190, 108] width 9 height 9
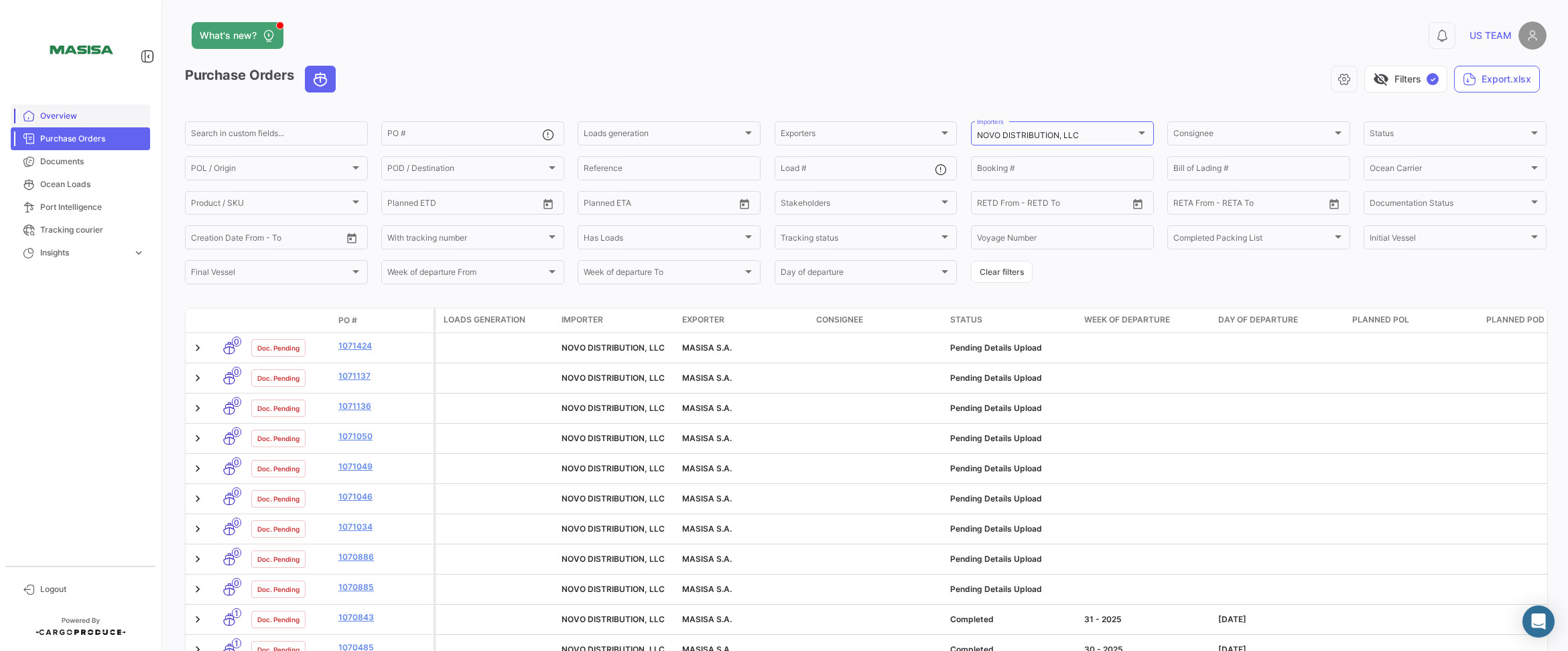
click at [76, 115] on span "Overview" at bounding box center [93, 116] width 104 height 12
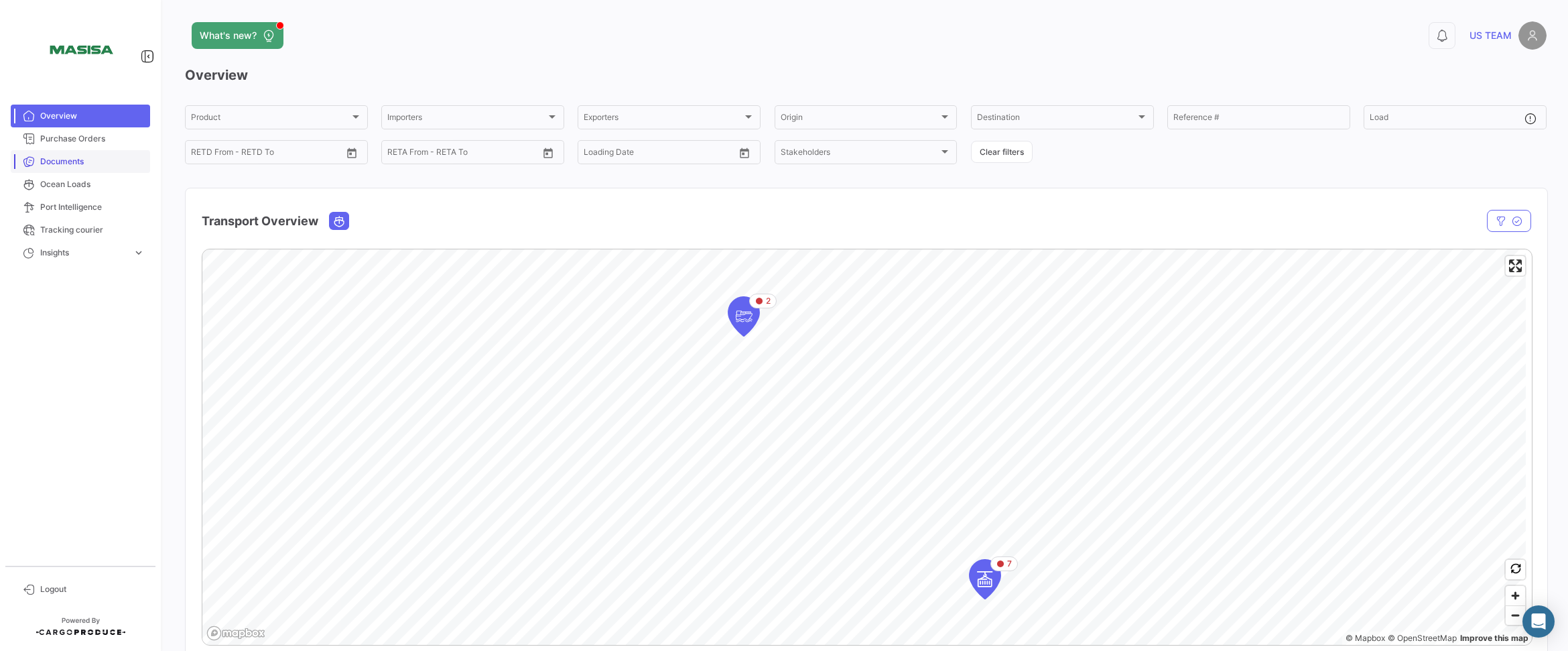
click at [86, 166] on span "Documents" at bounding box center [93, 162] width 104 height 12
